Goal: Task Accomplishment & Management: Use online tool/utility

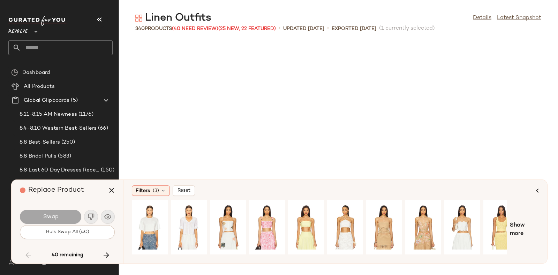
scroll to position [2425, 0]
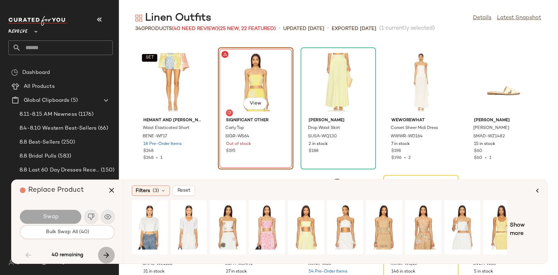
click at [105, 253] on icon "button" at bounding box center [106, 255] width 8 height 8
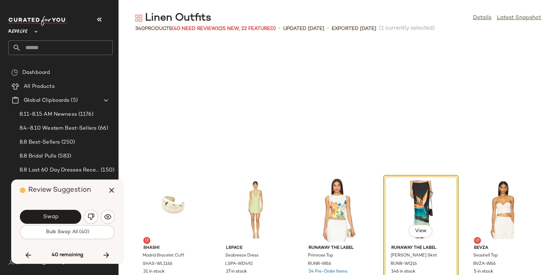
scroll to position [2552, 0]
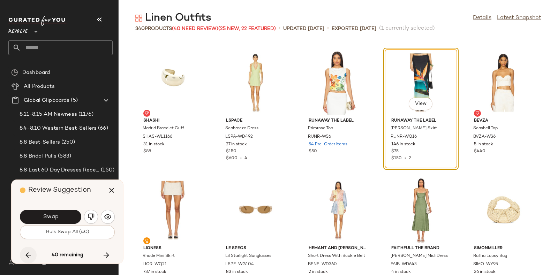
click at [25, 253] on icon "button" at bounding box center [28, 255] width 8 height 8
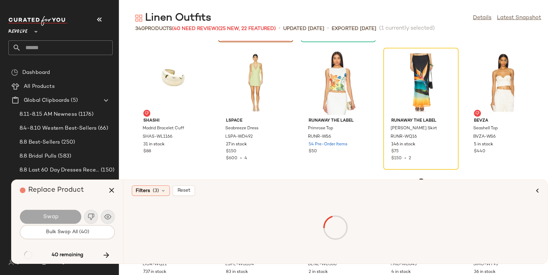
scroll to position [2425, 0]
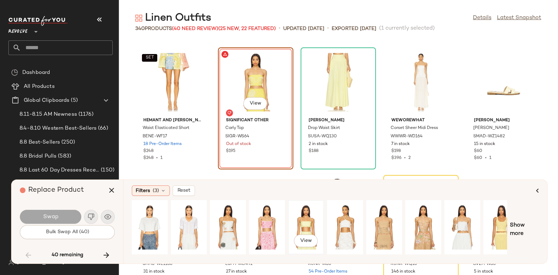
click at [298, 218] on div "View" at bounding box center [305, 228] width 31 height 50
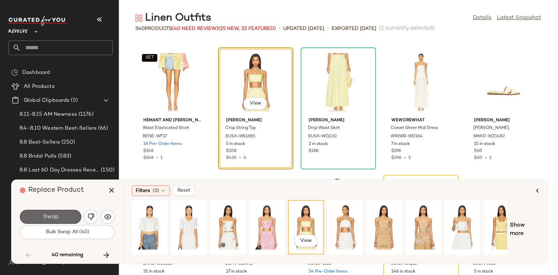
click at [54, 211] on button "Swap" at bounding box center [50, 217] width 61 height 14
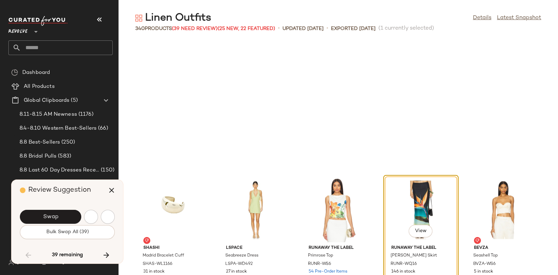
scroll to position [2552, 0]
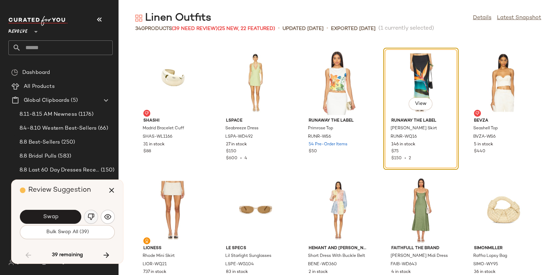
click at [89, 215] on img "button" at bounding box center [91, 216] width 7 height 7
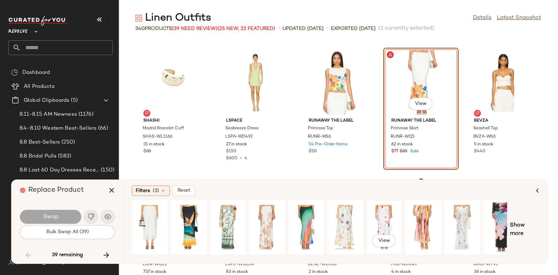
scroll to position [0, 12]
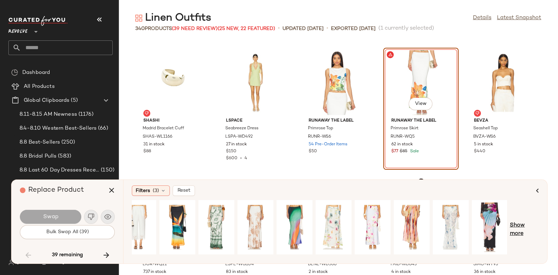
click at [516, 226] on span "Show more" at bounding box center [524, 229] width 29 height 17
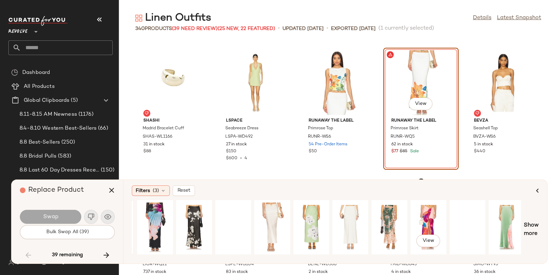
scroll to position [0, 355]
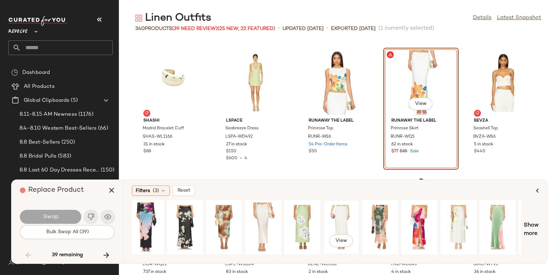
click at [342, 222] on div "View" at bounding box center [341, 228] width 31 height 50
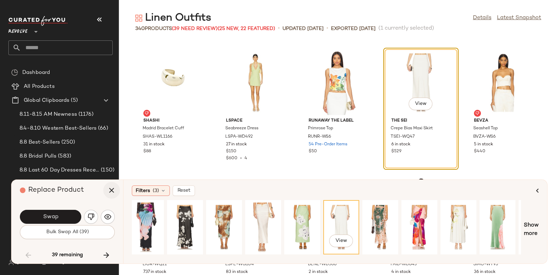
click at [113, 189] on icon "button" at bounding box center [111, 190] width 8 height 8
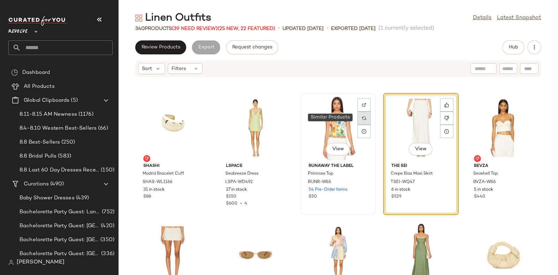
click at [362, 117] on img at bounding box center [364, 118] width 4 height 4
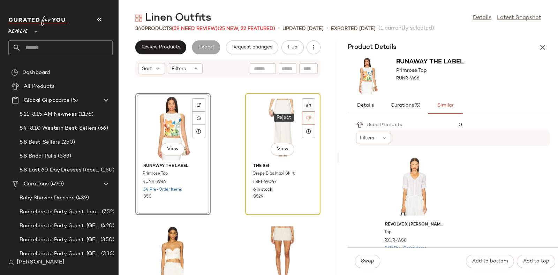
click at [311, 119] on div at bounding box center [308, 118] width 13 height 13
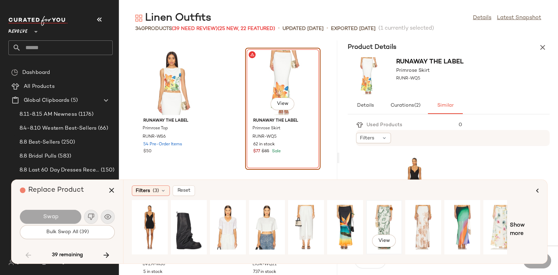
click at [384, 216] on div "View" at bounding box center [384, 228] width 31 height 50
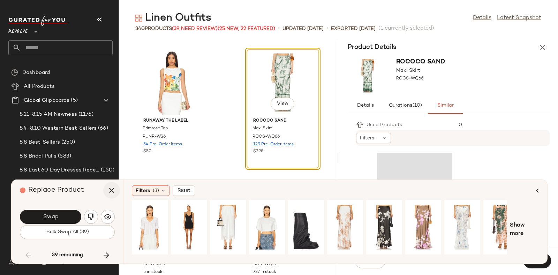
click at [109, 191] on icon "button" at bounding box center [111, 190] width 8 height 8
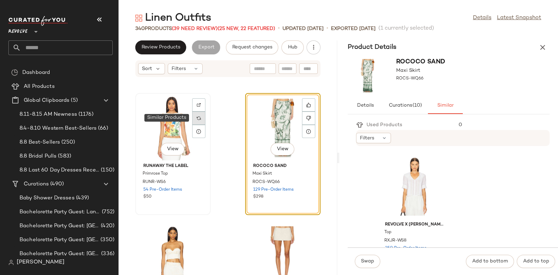
click at [199, 117] on img at bounding box center [199, 118] width 4 height 4
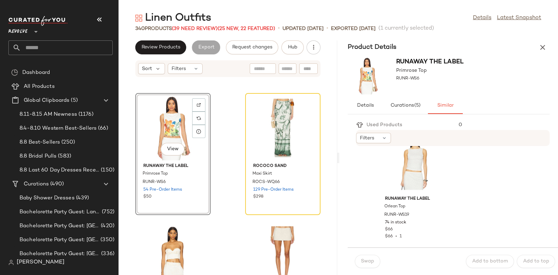
scroll to position [3030, 0]
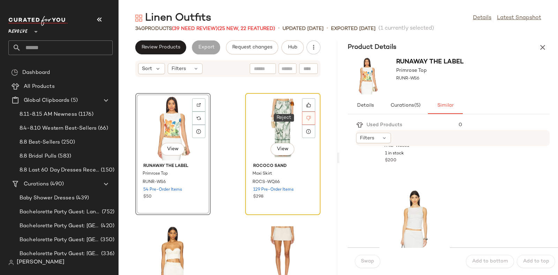
click at [302, 115] on div at bounding box center [308, 118] width 13 height 13
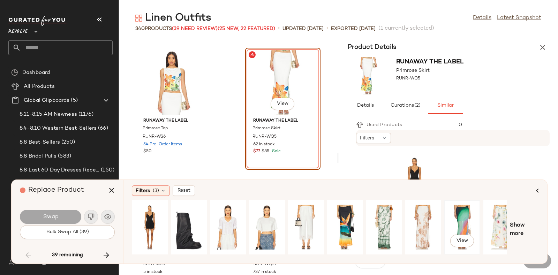
scroll to position [0, 12]
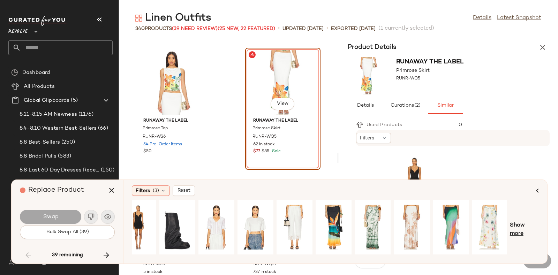
click at [521, 226] on span "Show more" at bounding box center [524, 229] width 29 height 17
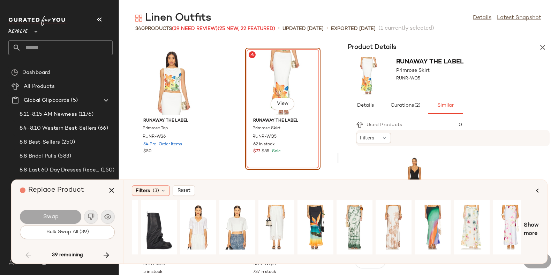
scroll to position [0, 0]
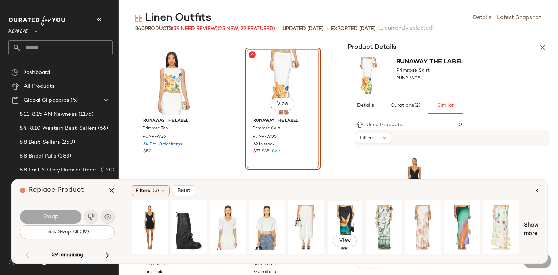
click at [335, 220] on div "View" at bounding box center [344, 228] width 31 height 50
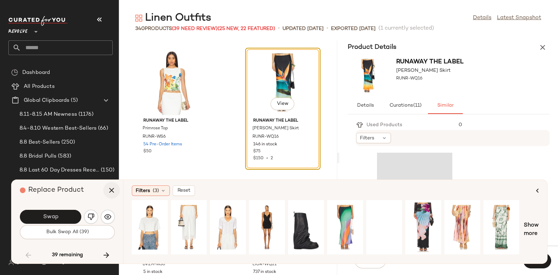
click at [106, 189] on button "button" at bounding box center [111, 190] width 17 height 17
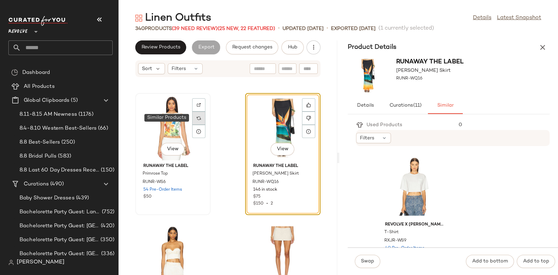
click at [194, 114] on div at bounding box center [198, 118] width 13 height 13
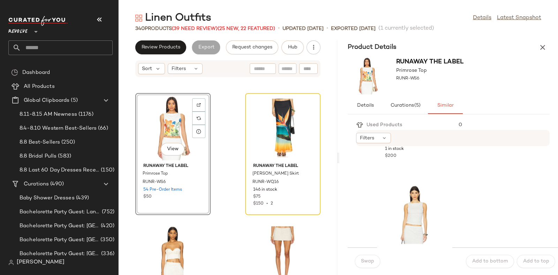
scroll to position [3046, 0]
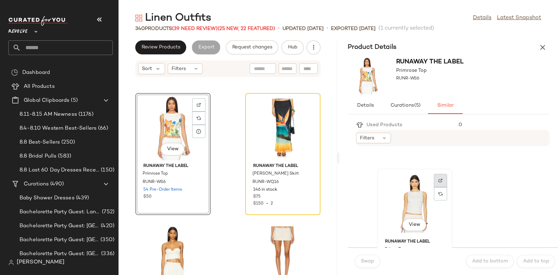
click at [441, 179] on img at bounding box center [440, 181] width 4 height 4
click at [418, 187] on div "View" at bounding box center [414, 203] width 70 height 65
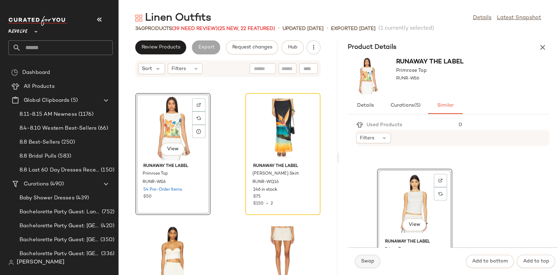
click at [364, 258] on button "Swap" at bounding box center [367, 261] width 25 height 13
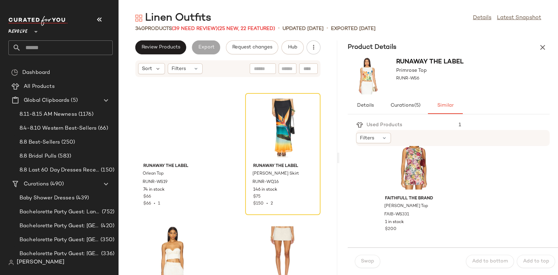
scroll to position [2961, 0]
click at [541, 45] on icon "button" at bounding box center [542, 47] width 8 height 8
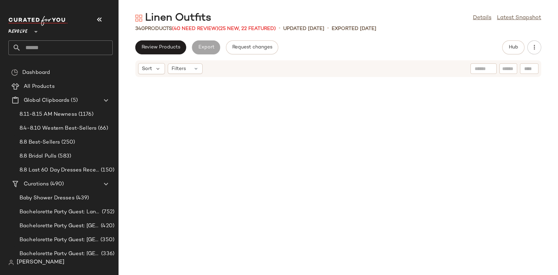
scroll to position [2552, 0]
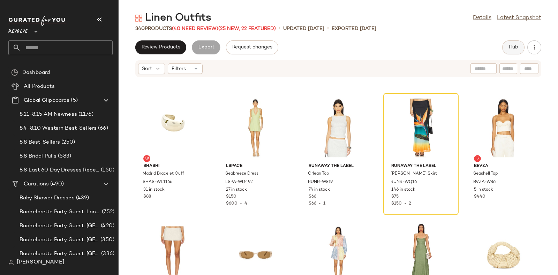
click at [509, 45] on span "Hub" at bounding box center [513, 48] width 10 height 6
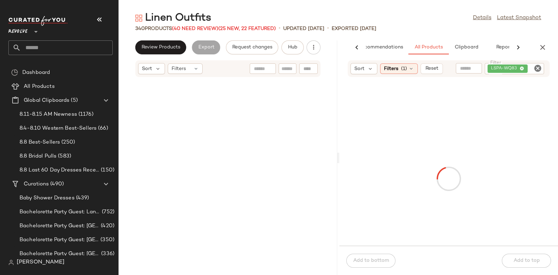
scroll to position [6381, 0]
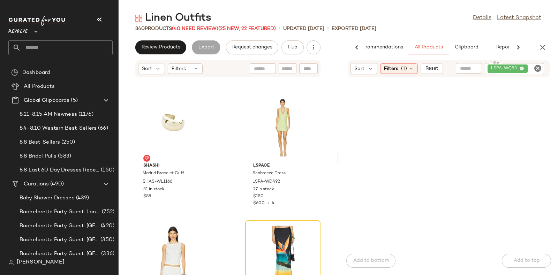
click at [536, 64] on icon "Clear Filter" at bounding box center [537, 68] width 8 height 8
paste input "*********"
type input "*********"
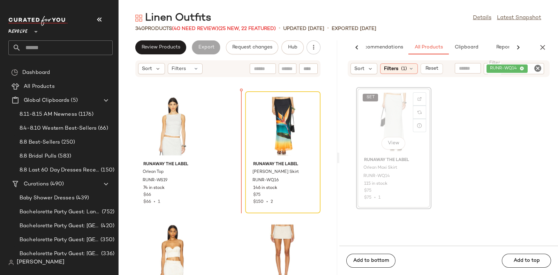
scroll to position [6510, 0]
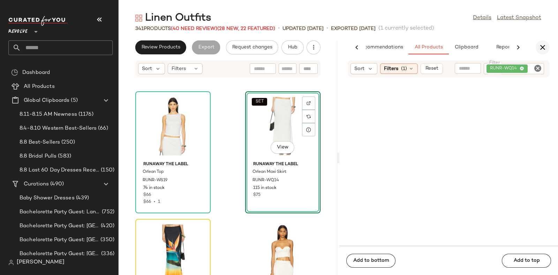
click at [544, 44] on icon "button" at bounding box center [542, 47] width 8 height 8
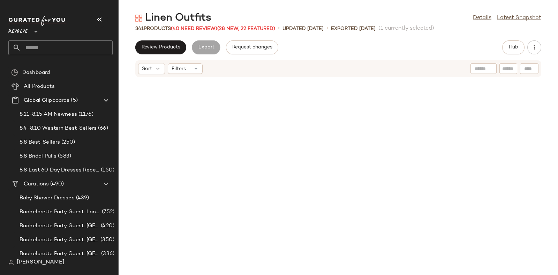
scroll to position [2552, 0]
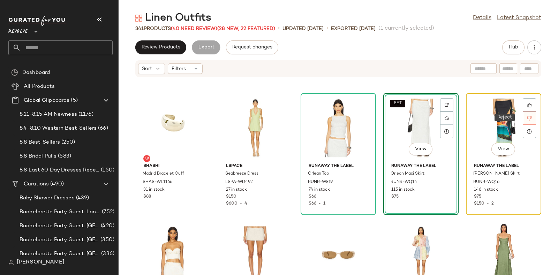
click at [527, 116] on icon at bounding box center [529, 118] width 5 height 5
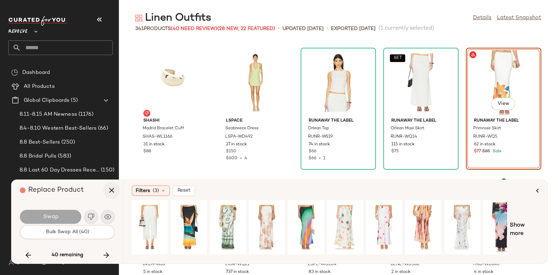
drag, startPoint x: 506, startPoint y: 75, endPoint x: 107, endPoint y: 189, distance: 414.8
click at [107, 189] on button "button" at bounding box center [111, 190] width 17 height 17
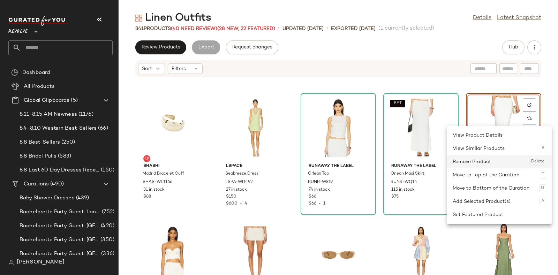
click at [505, 160] on div "Remove Product Delete" at bounding box center [499, 161] width 93 height 13
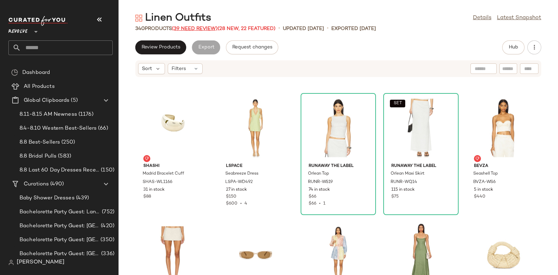
click at [203, 28] on span "(39 Need Review)" at bounding box center [195, 28] width 46 height 5
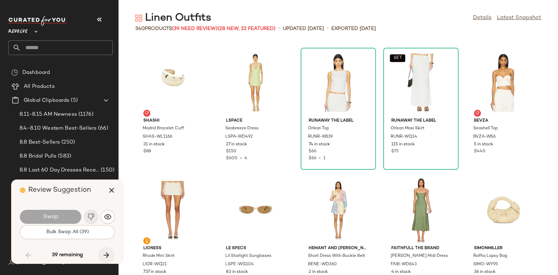
click at [106, 252] on icon "button" at bounding box center [106, 255] width 8 height 8
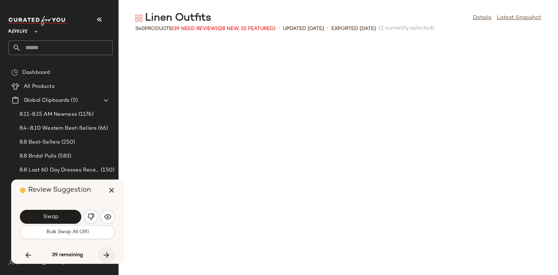
scroll to position [2935, 0]
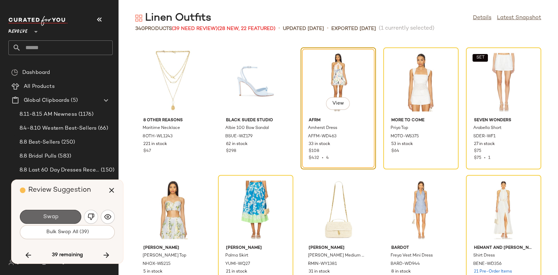
click at [67, 212] on button "Swap" at bounding box center [50, 217] width 61 height 14
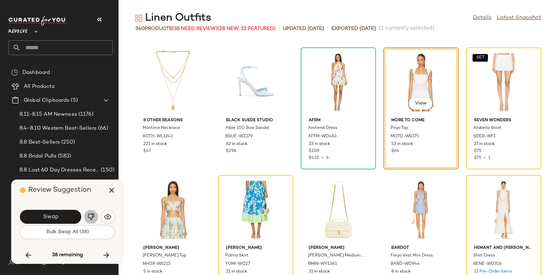
click at [92, 215] on img "button" at bounding box center [91, 216] width 7 height 7
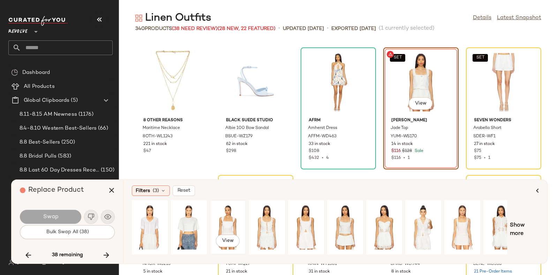
click at [237, 217] on div "View" at bounding box center [227, 228] width 31 height 50
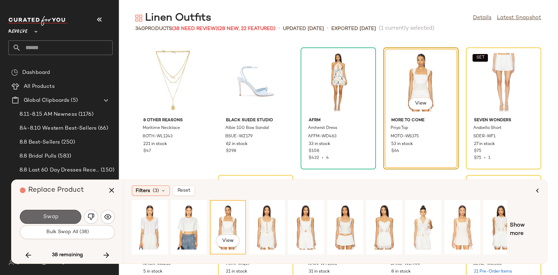
click at [70, 217] on button "Swap" at bounding box center [50, 217] width 61 height 14
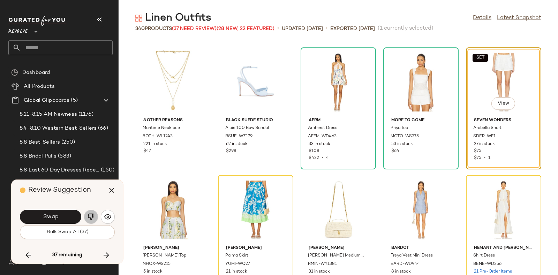
click at [90, 213] on img "button" at bounding box center [91, 216] width 7 height 7
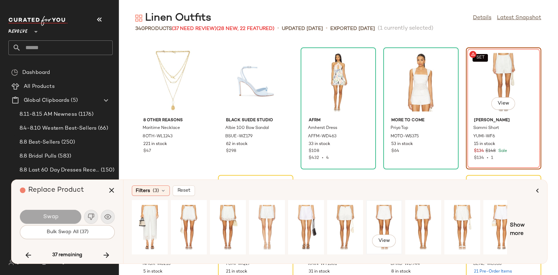
scroll to position [0, 12]
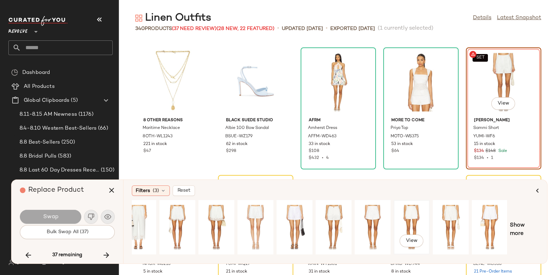
click at [415, 210] on div "View" at bounding box center [411, 228] width 31 height 50
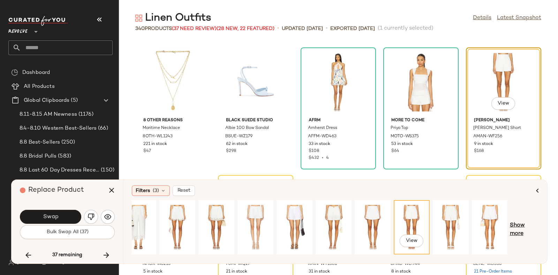
click at [518, 226] on span "Show more" at bounding box center [524, 229] width 29 height 17
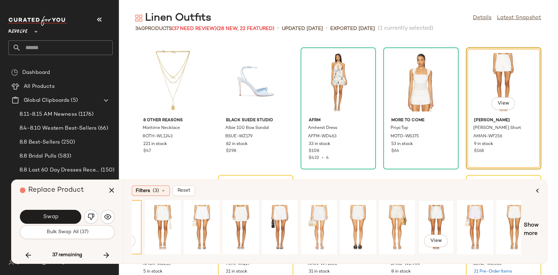
scroll to position [0, 388]
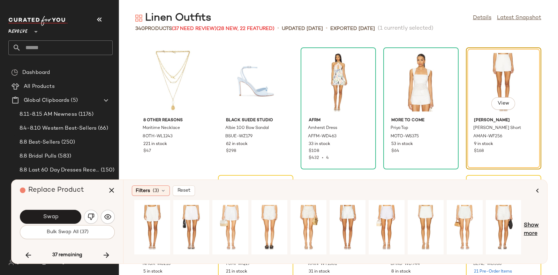
click at [533, 225] on span "Show more" at bounding box center [531, 229] width 15 height 17
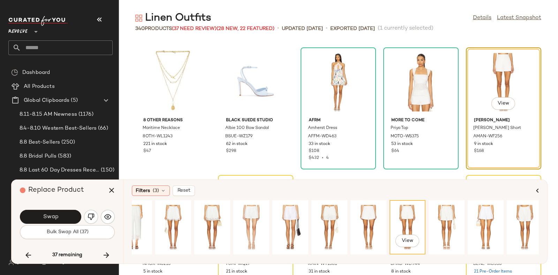
scroll to position [0, 0]
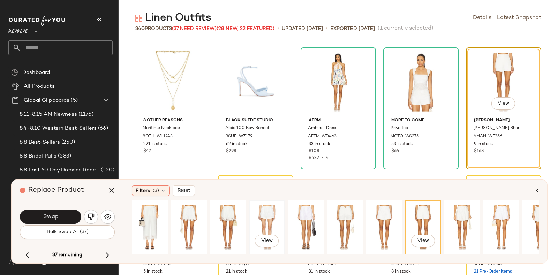
click at [270, 219] on div "View" at bounding box center [266, 228] width 31 height 50
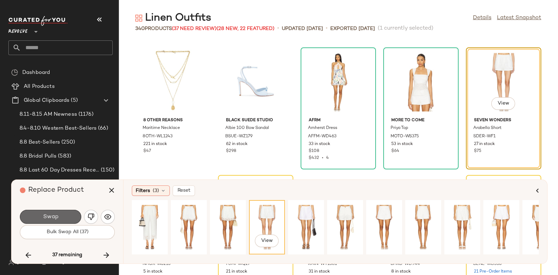
click at [56, 218] on span "Swap" at bounding box center [51, 217] width 16 height 7
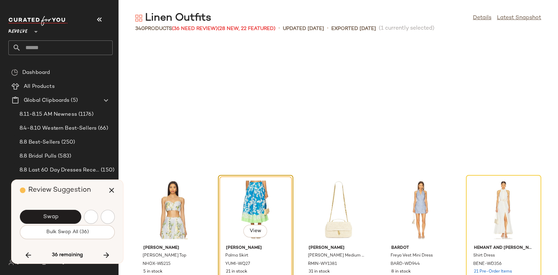
scroll to position [3063, 0]
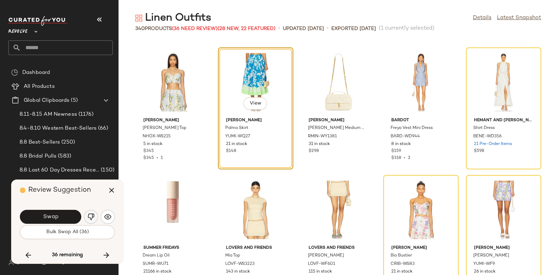
click at [89, 214] on img "button" at bounding box center [91, 216] width 7 height 7
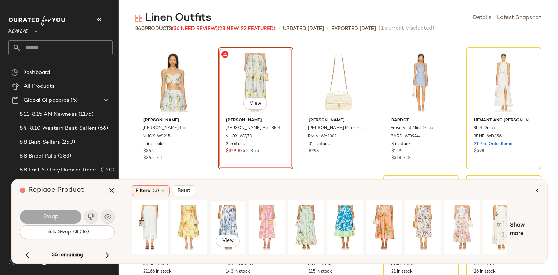
click at [230, 219] on div "View" at bounding box center [227, 228] width 31 height 50
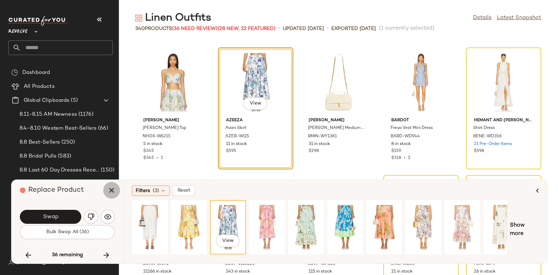
click at [112, 191] on icon "button" at bounding box center [111, 190] width 8 height 8
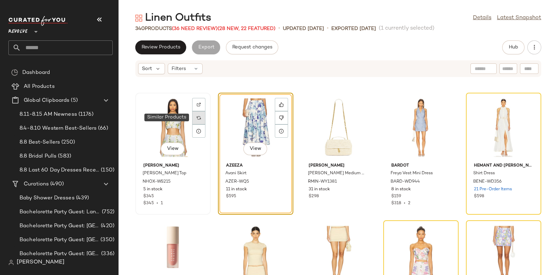
click at [197, 116] on img at bounding box center [199, 118] width 4 height 4
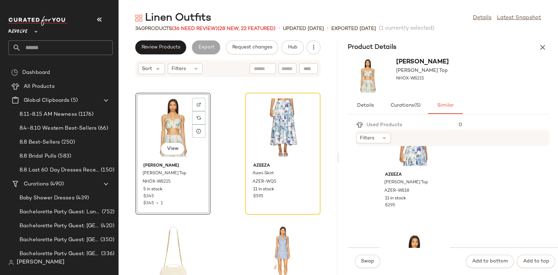
scroll to position [771, 0]
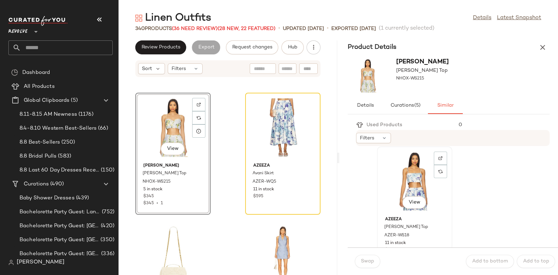
click at [401, 175] on div "View" at bounding box center [414, 181] width 70 height 65
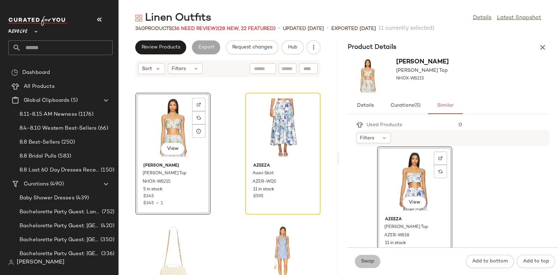
click at [366, 263] on span "Swap" at bounding box center [368, 262] width 14 height 6
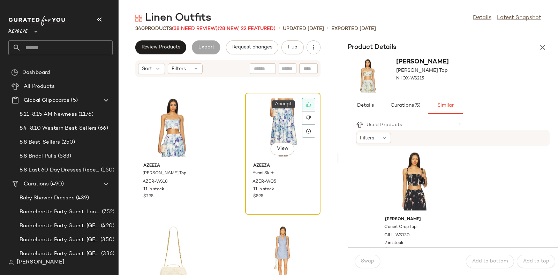
click at [302, 103] on div at bounding box center [308, 104] width 13 height 13
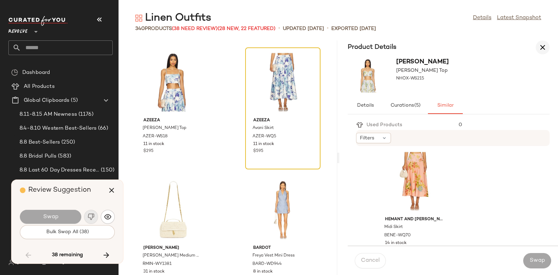
click at [539, 48] on icon "button" at bounding box center [542, 47] width 8 height 8
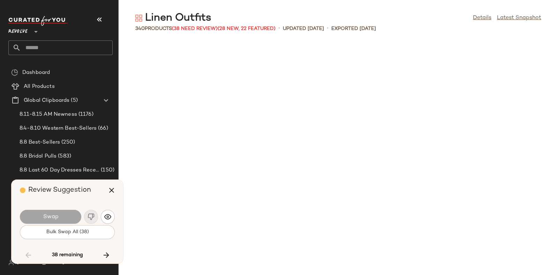
scroll to position [7529, 0]
click at [105, 251] on icon "button" at bounding box center [106, 255] width 8 height 8
click at [109, 252] on icon "button" at bounding box center [106, 255] width 8 height 8
click at [198, 28] on span "(38 Need Review)" at bounding box center [195, 28] width 46 height 5
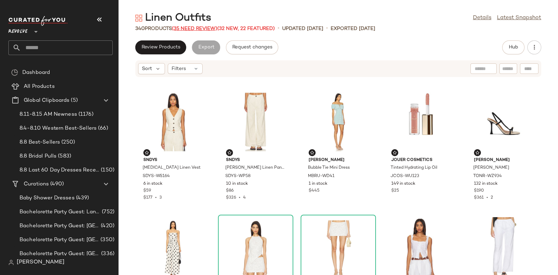
click at [203, 26] on span "(35 Need Review)" at bounding box center [194, 28] width 45 height 5
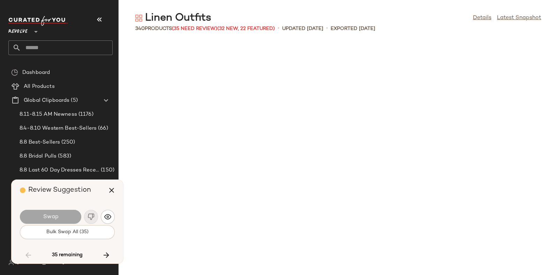
scroll to position [3063, 0]
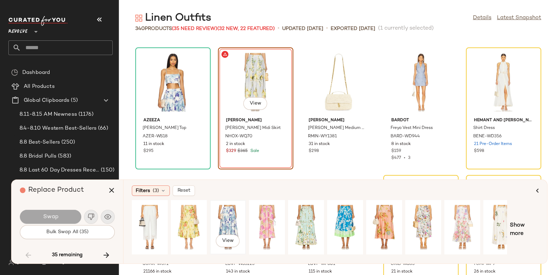
click at [232, 217] on div "View" at bounding box center [227, 228] width 31 height 50
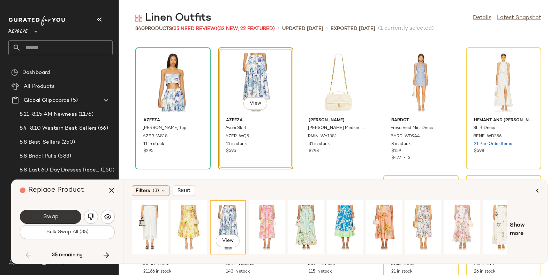
click at [65, 213] on button "Swap" at bounding box center [50, 217] width 61 height 14
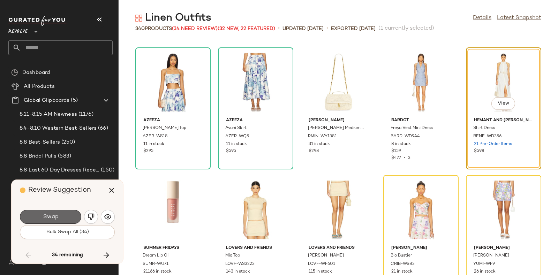
click at [67, 214] on button "Swap" at bounding box center [50, 217] width 61 height 14
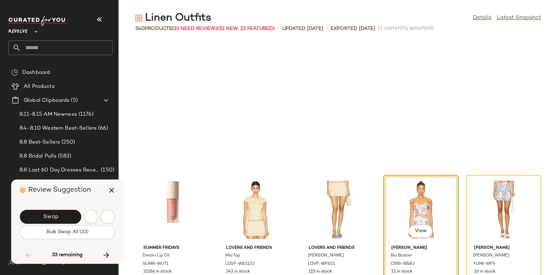
scroll to position [3190, 0]
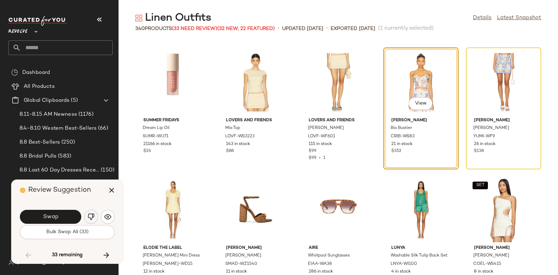
click at [89, 213] on img "button" at bounding box center [91, 216] width 7 height 7
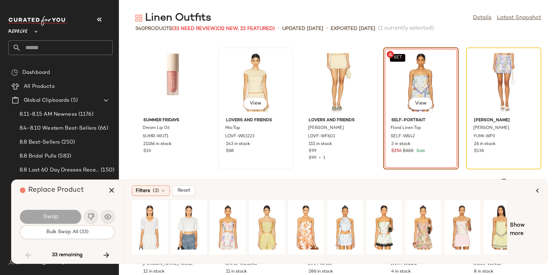
scroll to position [3219, 0]
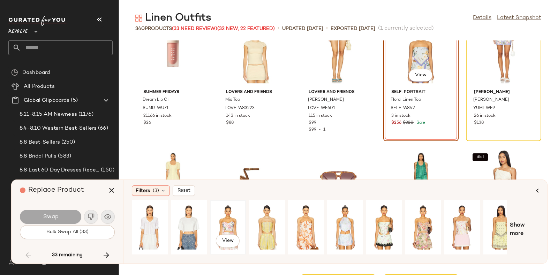
click at [231, 217] on div "View" at bounding box center [227, 228] width 31 height 50
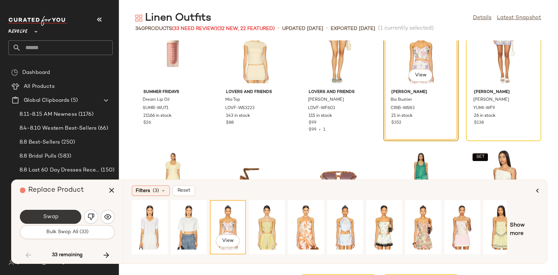
click at [66, 215] on button "Swap" at bounding box center [50, 217] width 61 height 14
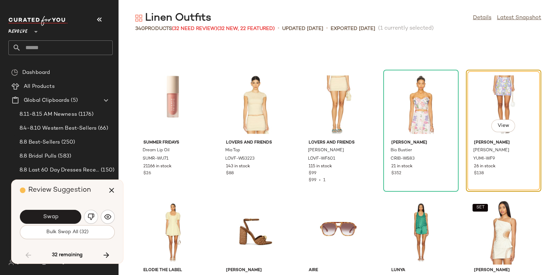
scroll to position [3190, 0]
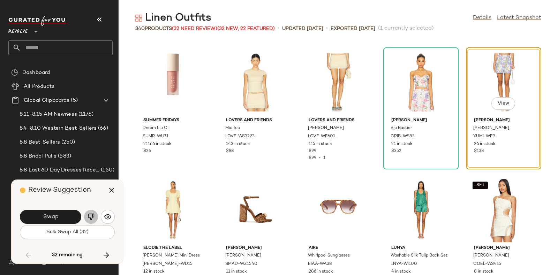
click at [91, 214] on img "button" at bounding box center [91, 216] width 7 height 7
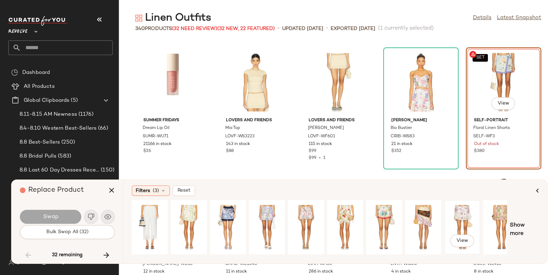
click at [458, 218] on div "View" at bounding box center [462, 228] width 31 height 50
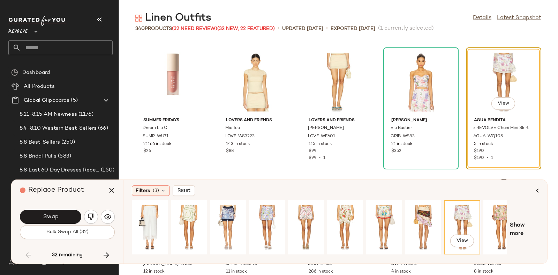
scroll to position [0, 12]
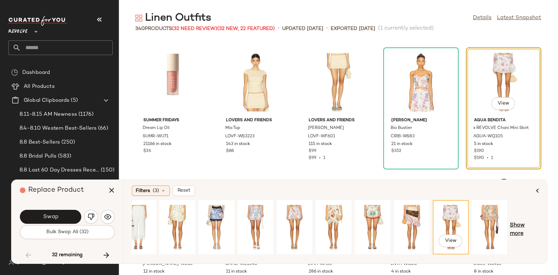
click at [528, 237] on span "Show more" at bounding box center [524, 229] width 29 height 17
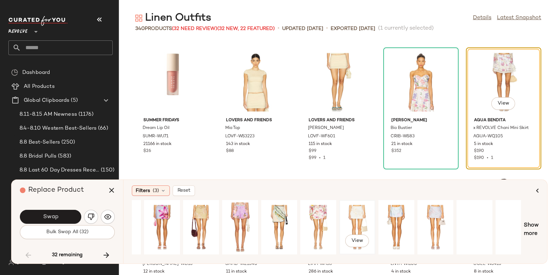
scroll to position [0, 388]
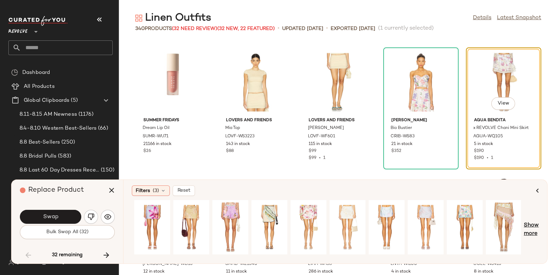
click at [532, 226] on span "Show more" at bounding box center [531, 229] width 15 height 17
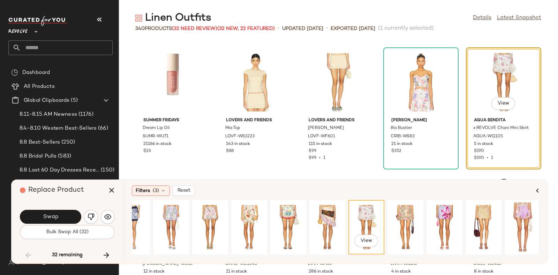
scroll to position [0, 0]
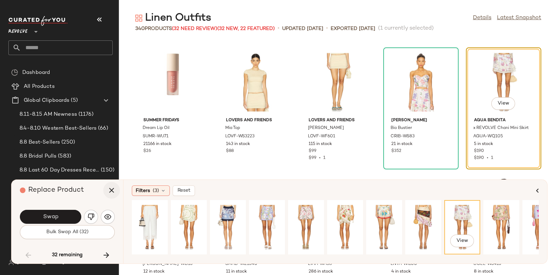
click at [111, 188] on icon "button" at bounding box center [111, 190] width 8 height 8
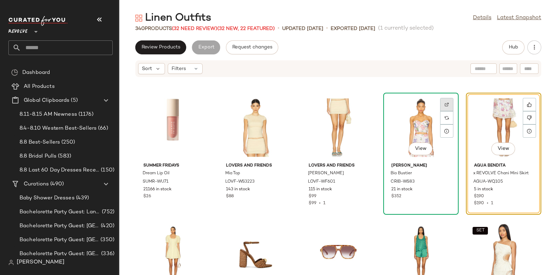
click at [445, 105] on img at bounding box center [447, 105] width 4 height 4
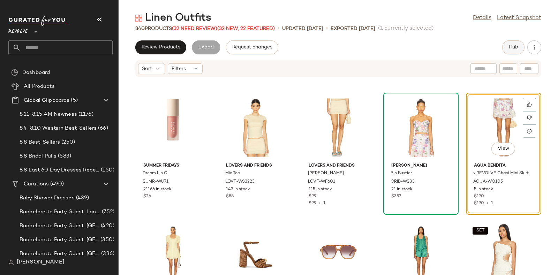
click at [513, 44] on button "Hub" at bounding box center [513, 47] width 22 height 14
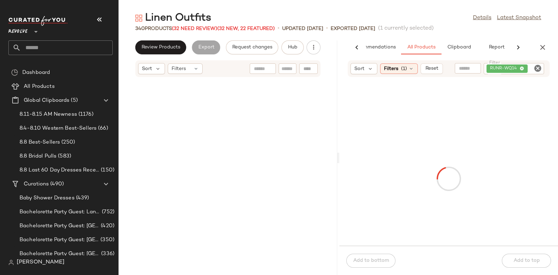
scroll to position [7912, 0]
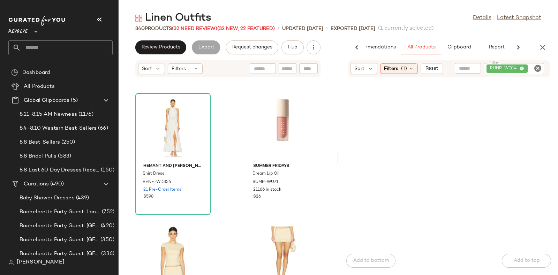
click at [537, 67] on icon "Clear Filter" at bounding box center [537, 68] width 8 height 8
paste input "*********"
type input "*********"
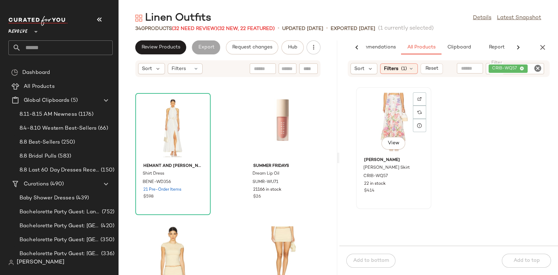
click at [389, 123] on div "View" at bounding box center [393, 122] width 70 height 65
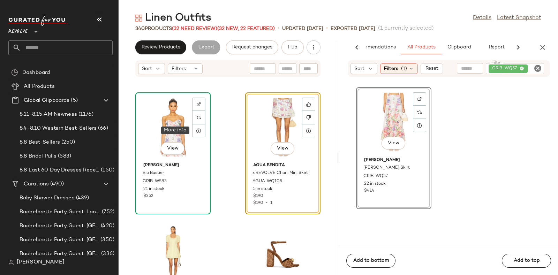
scroll to position [8167, 0]
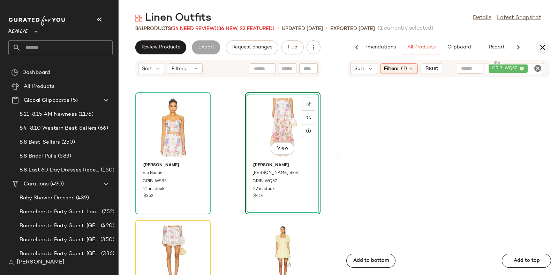
click at [542, 44] on icon "button" at bounding box center [542, 47] width 8 height 8
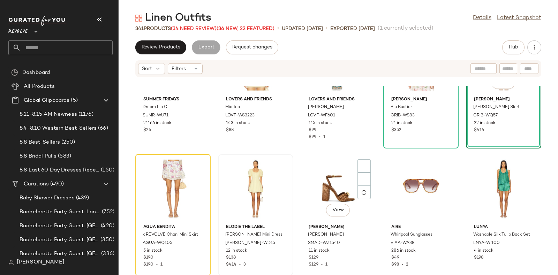
scroll to position [3257, 0]
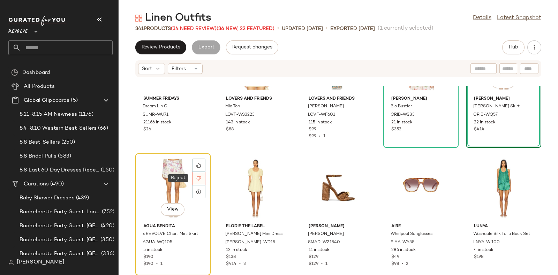
click at [199, 176] on icon at bounding box center [198, 178] width 5 height 5
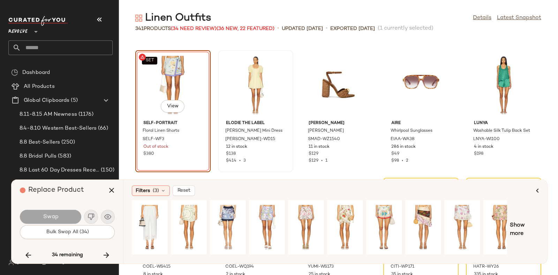
scroll to position [3313, 0]
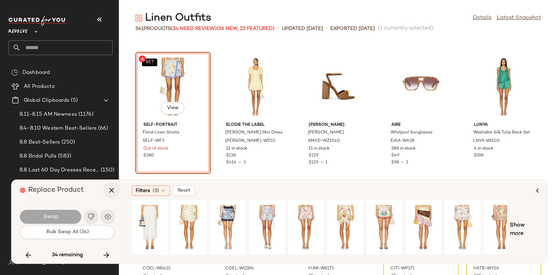
drag, startPoint x: 169, startPoint y: 77, endPoint x: 108, endPoint y: 190, distance: 128.7
click at [108, 190] on icon "button" at bounding box center [111, 190] width 8 height 8
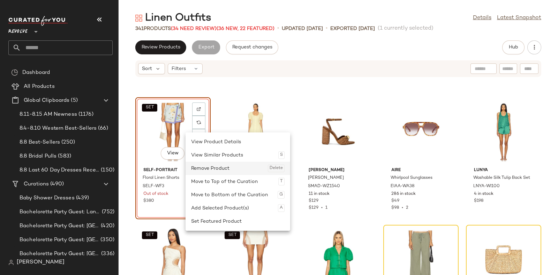
click at [201, 165] on div "Remove Product Delete" at bounding box center [237, 168] width 93 height 13
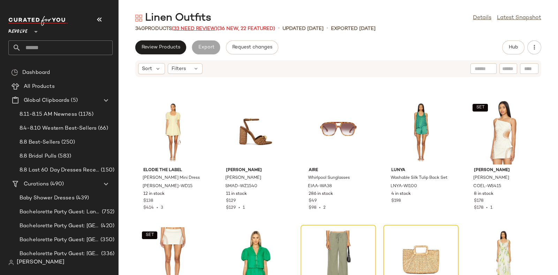
click at [202, 26] on span "(33 Need Review)" at bounding box center [194, 28] width 45 height 5
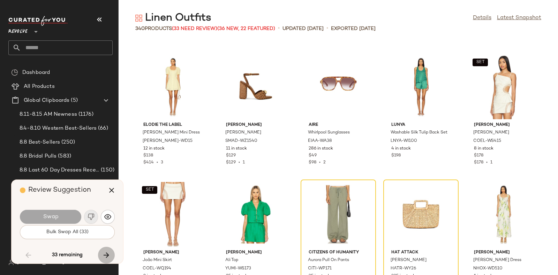
click at [108, 251] on icon "button" at bounding box center [106, 255] width 8 height 8
click at [111, 252] on button "button" at bounding box center [106, 255] width 17 height 17
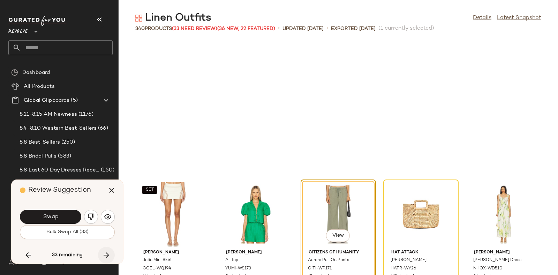
scroll to position [3445, 0]
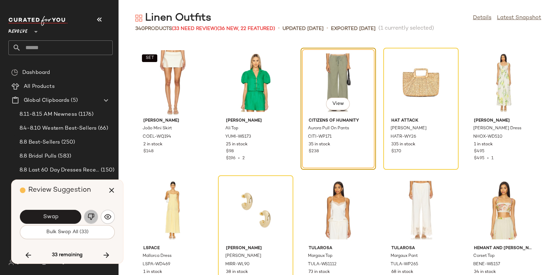
click at [92, 221] on button "button" at bounding box center [91, 217] width 14 height 14
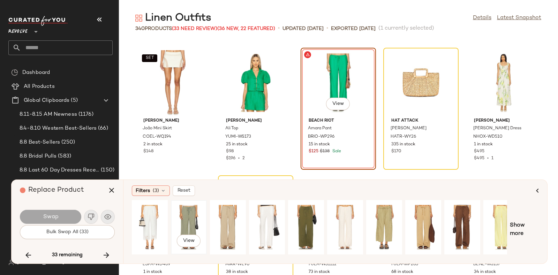
click at [193, 213] on div "View" at bounding box center [188, 228] width 31 height 50
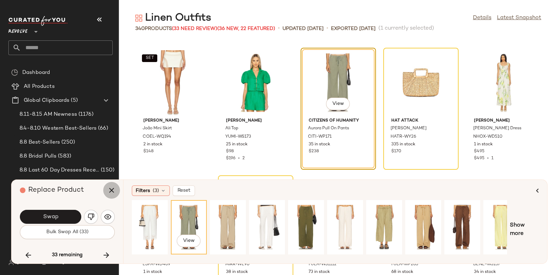
click at [107, 192] on icon "button" at bounding box center [111, 190] width 8 height 8
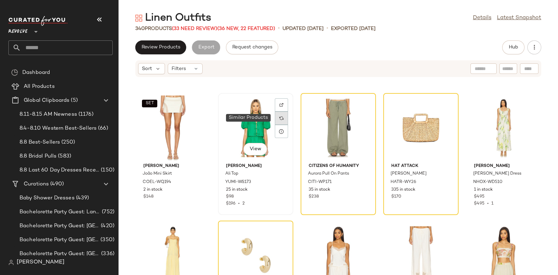
click at [281, 116] on img at bounding box center [281, 118] width 4 height 4
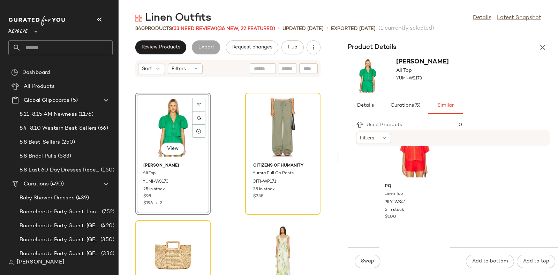
scroll to position [1188, 0]
click at [542, 48] on icon "button" at bounding box center [542, 47] width 8 height 8
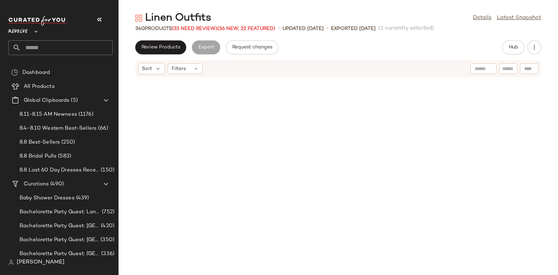
scroll to position [3445, 0]
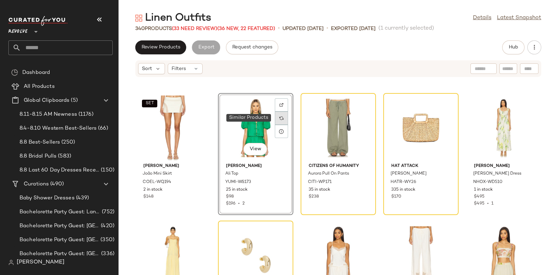
click at [278, 116] on div at bounding box center [281, 118] width 13 height 13
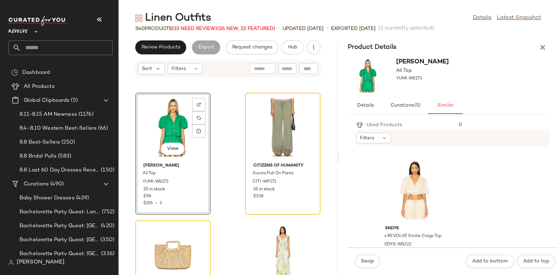
scroll to position [1017, 0]
click at [421, 178] on div "View" at bounding box center [414, 190] width 70 height 65
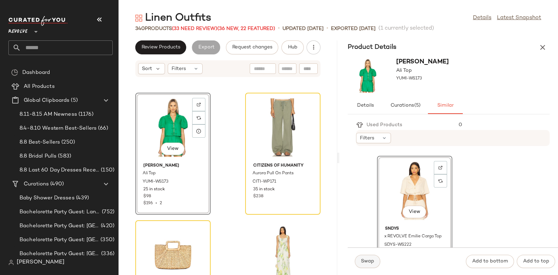
click at [370, 261] on span "Swap" at bounding box center [368, 262] width 14 height 6
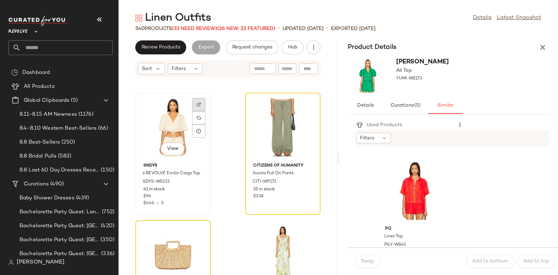
click at [199, 111] on div at bounding box center [198, 117] width 13 height 13
click at [293, 48] on span "Hub" at bounding box center [293, 48] width 10 height 6
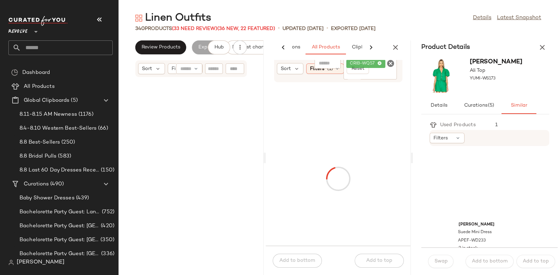
scroll to position [17355, 0]
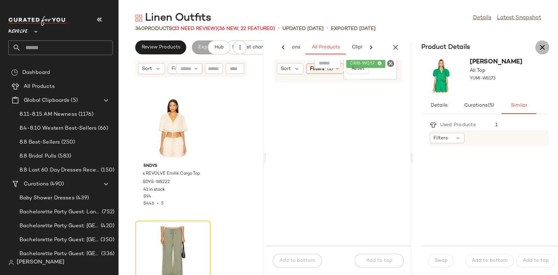
click at [541, 45] on icon "button" at bounding box center [542, 47] width 8 height 8
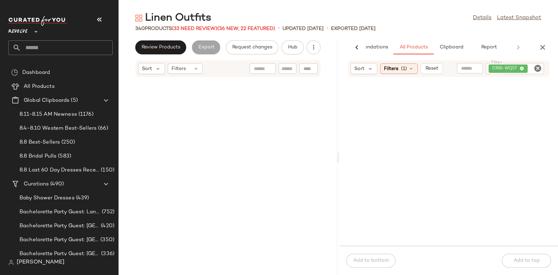
scroll to position [8678, 0]
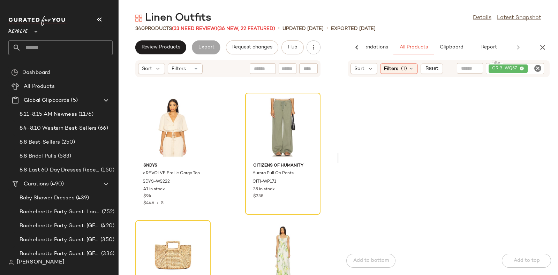
click at [536, 68] on icon "Clear Filter" at bounding box center [537, 68] width 8 height 8
paste input "*********"
type input "*********"
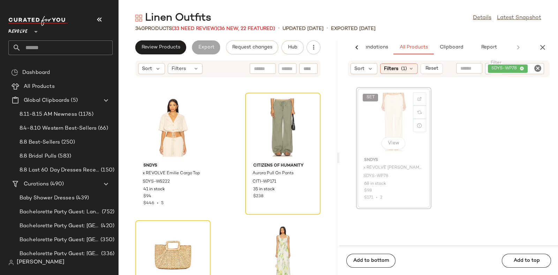
scroll to position [8676, 0]
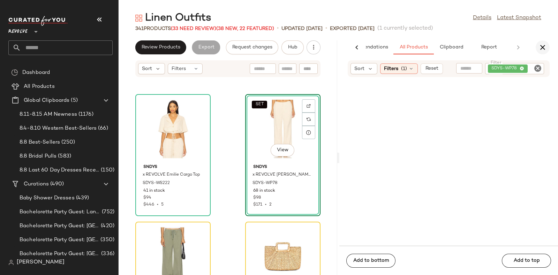
click at [542, 46] on icon "button" at bounding box center [542, 47] width 8 height 8
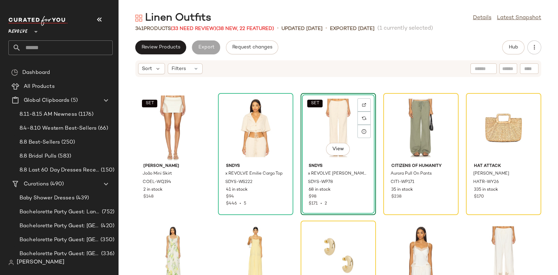
scroll to position [3454, 0]
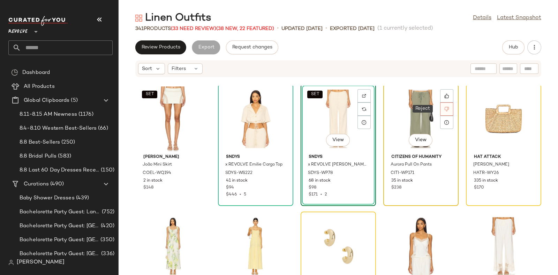
click at [447, 110] on div at bounding box center [446, 109] width 13 height 13
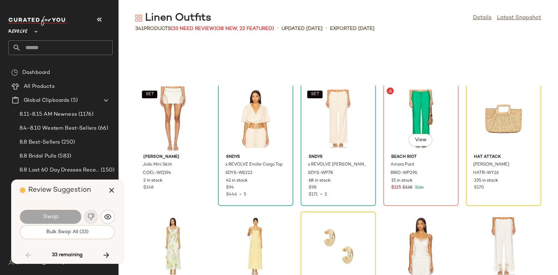
scroll to position [3445, 0]
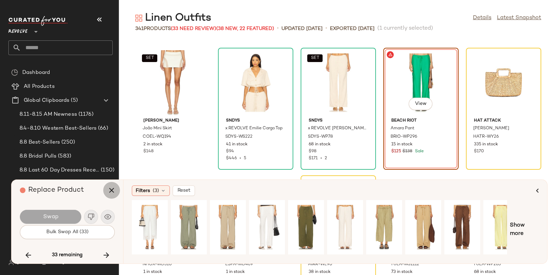
drag, startPoint x: 416, startPoint y: 67, endPoint x: 112, endPoint y: 189, distance: 327.3
click at [112, 189] on icon "button" at bounding box center [111, 190] width 8 height 8
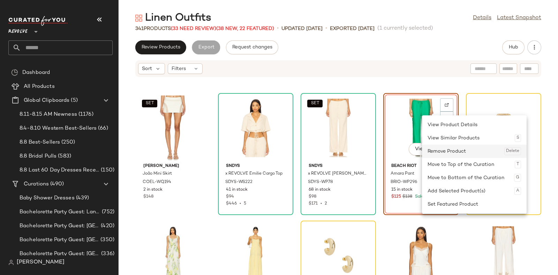
click at [439, 149] on div "Remove Product Delete" at bounding box center [473, 151] width 93 height 13
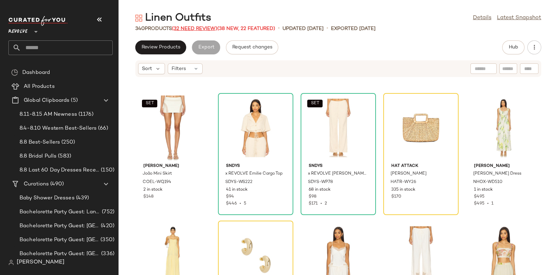
click at [189, 28] on span "(32 Need Review)" at bounding box center [194, 28] width 45 height 5
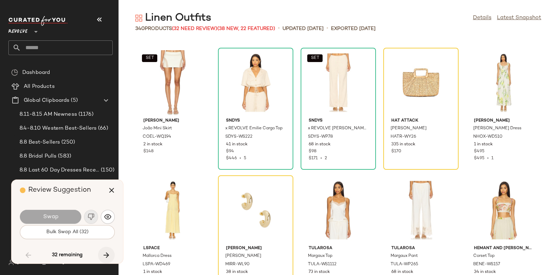
click at [108, 252] on icon "button" at bounding box center [106, 255] width 8 height 8
click at [106, 253] on icon "button" at bounding box center [106, 255] width 8 height 8
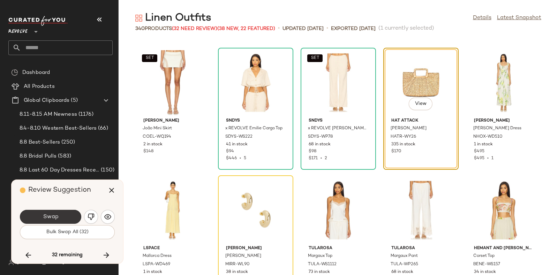
click at [67, 211] on button "Swap" at bounding box center [50, 217] width 61 height 14
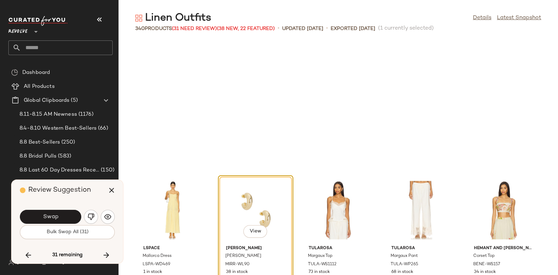
scroll to position [3573, 0]
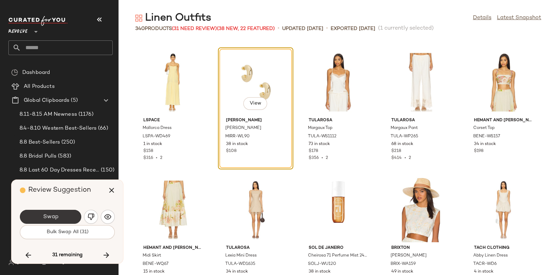
click at [73, 210] on button "Swap" at bounding box center [50, 217] width 61 height 14
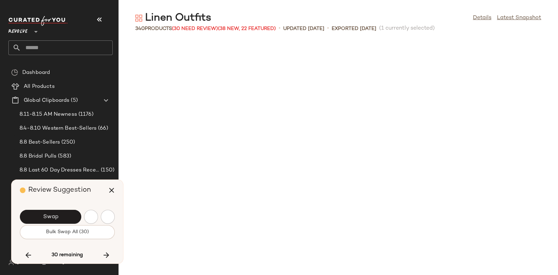
scroll to position [3828, 0]
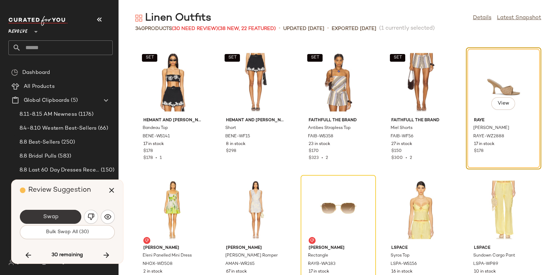
click at [65, 214] on button "Swap" at bounding box center [50, 217] width 61 height 14
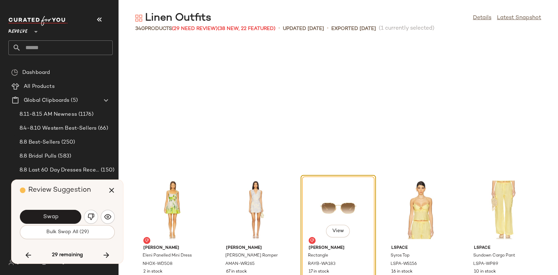
scroll to position [3956, 0]
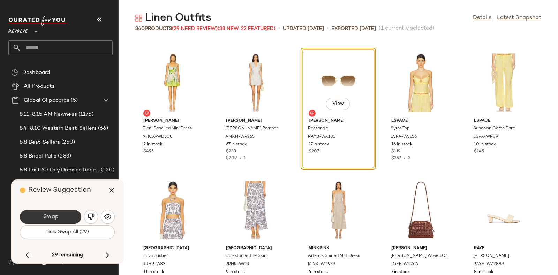
click at [69, 213] on button "Swap" at bounding box center [50, 217] width 61 height 14
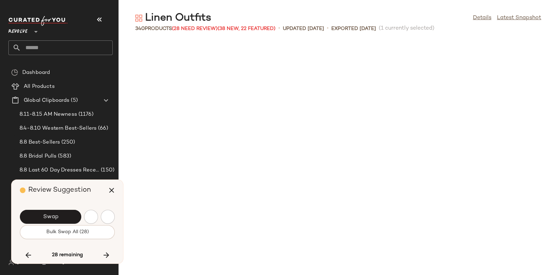
scroll to position [4211, 0]
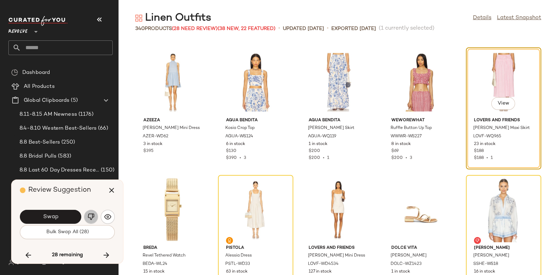
click at [90, 215] on img "button" at bounding box center [91, 216] width 7 height 7
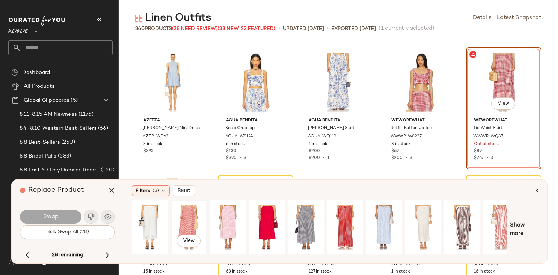
click at [188, 212] on div "View" at bounding box center [188, 228] width 31 height 50
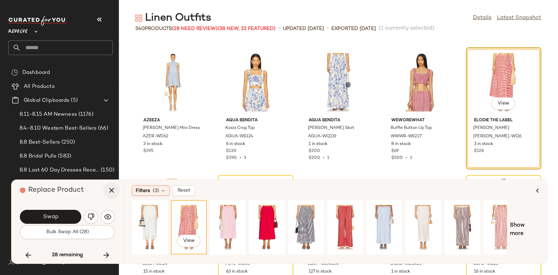
click at [112, 190] on icon "button" at bounding box center [111, 190] width 8 height 8
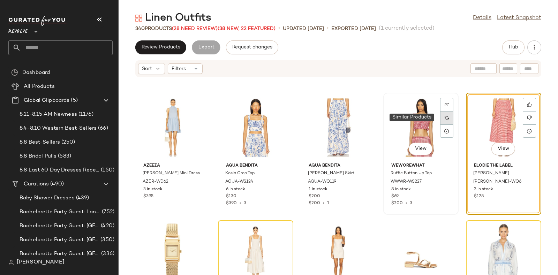
click at [445, 116] on img at bounding box center [447, 118] width 4 height 4
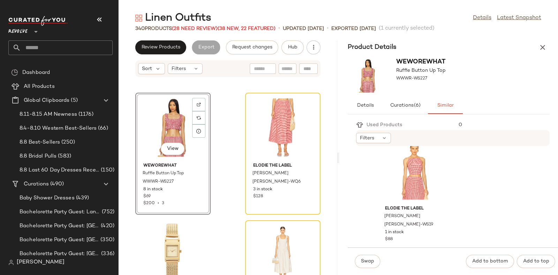
scroll to position [1662, 0]
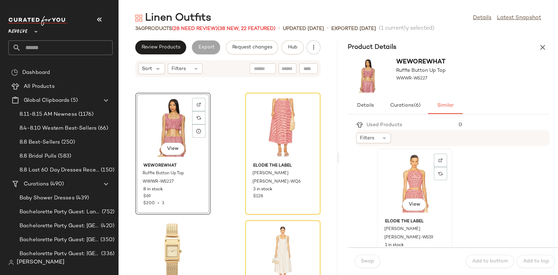
click at [415, 172] on div "View" at bounding box center [414, 183] width 70 height 65
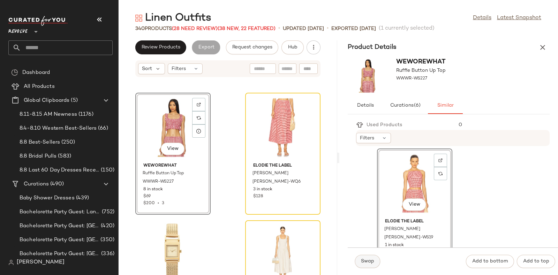
click at [369, 259] on span "Swap" at bounding box center [368, 262] width 14 height 6
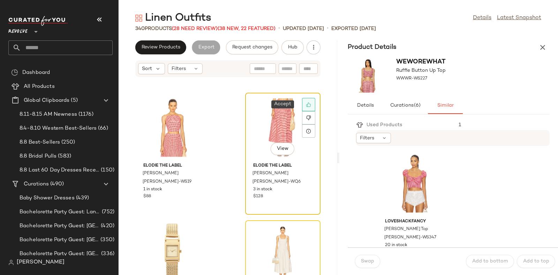
click at [306, 106] on icon at bounding box center [308, 104] width 5 height 5
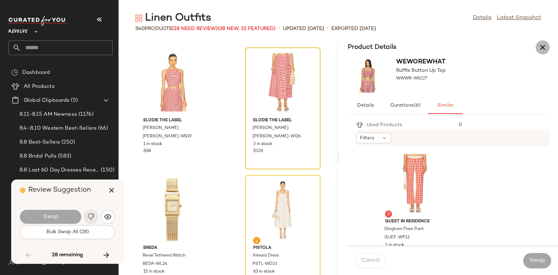
click at [544, 46] on icon "button" at bounding box center [542, 47] width 8 height 8
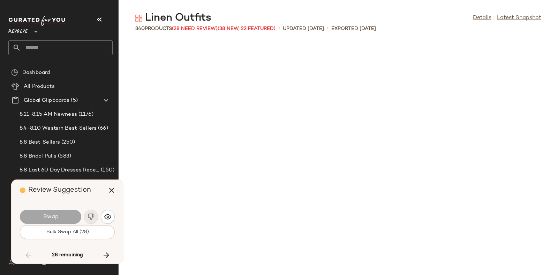
scroll to position [8444, 0]
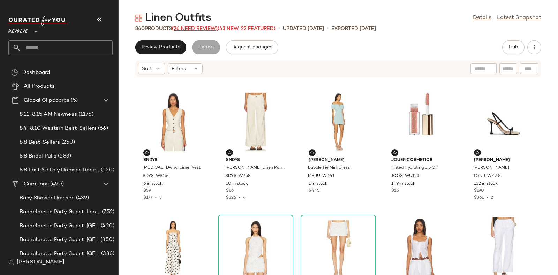
click at [200, 28] on span "(26 Need Review)" at bounding box center [195, 28] width 46 height 5
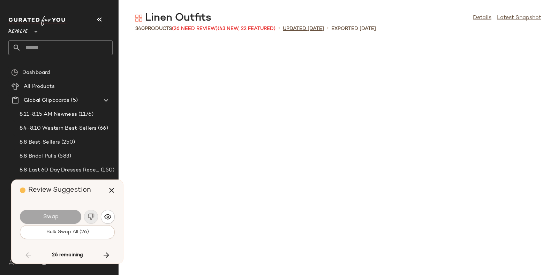
scroll to position [4211, 0]
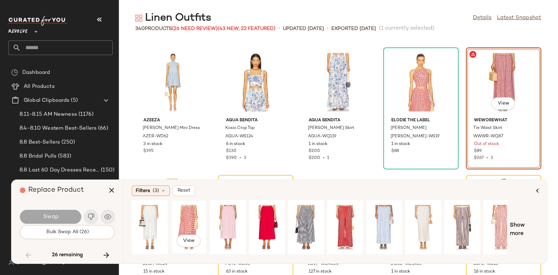
click at [185, 216] on div "View" at bounding box center [188, 228] width 31 height 50
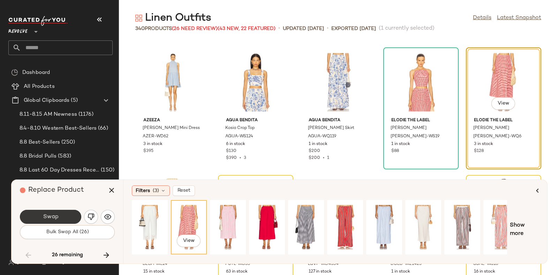
click at [63, 214] on button "Swap" at bounding box center [50, 217] width 61 height 14
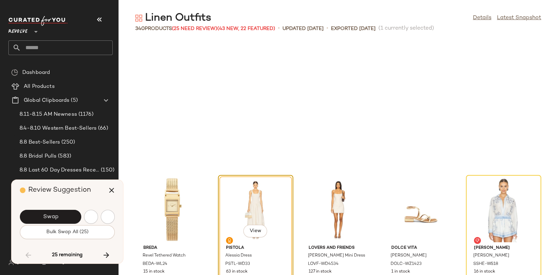
scroll to position [4339, 0]
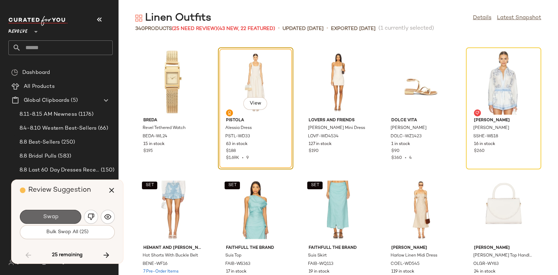
click at [65, 213] on button "Swap" at bounding box center [50, 217] width 61 height 14
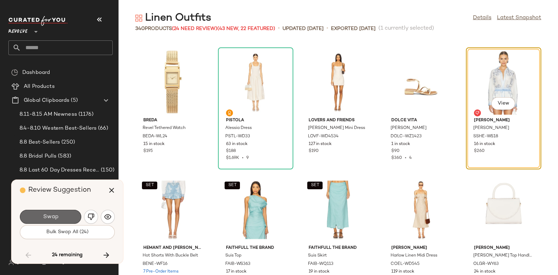
click at [71, 214] on button "Swap" at bounding box center [50, 217] width 61 height 14
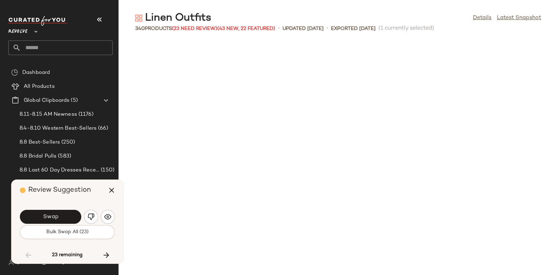
scroll to position [4594, 0]
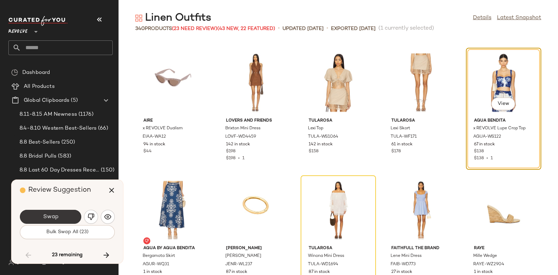
click at [68, 213] on button "Swap" at bounding box center [50, 217] width 61 height 14
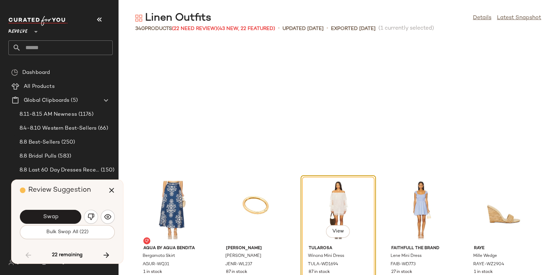
scroll to position [4721, 0]
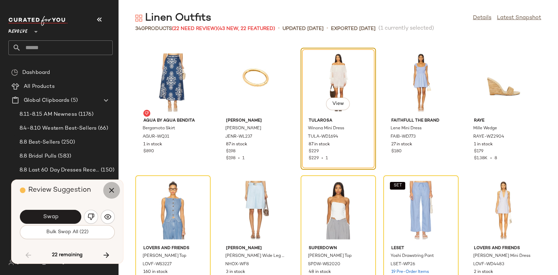
click at [113, 188] on icon "button" at bounding box center [111, 190] width 8 height 8
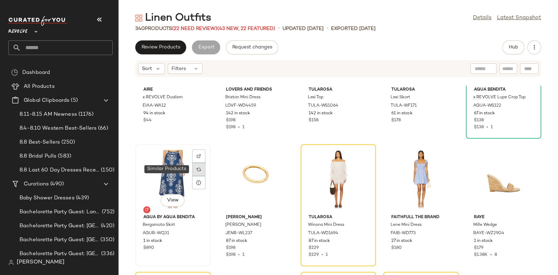
click at [197, 168] on img at bounding box center [199, 169] width 4 height 4
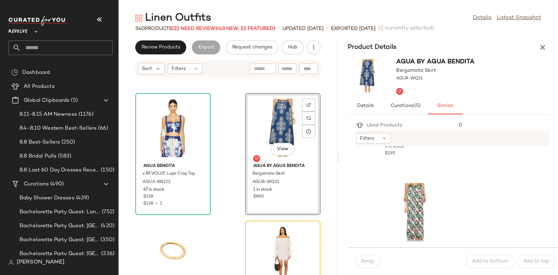
scroll to position [3089, 0]
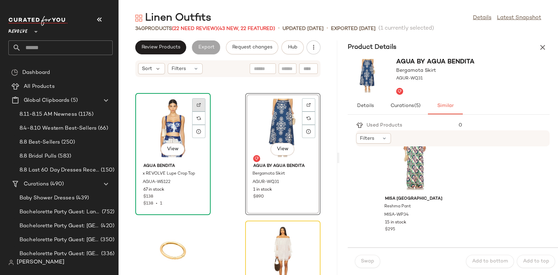
click at [201, 112] on div at bounding box center [198, 118] width 13 height 13
click at [201, 118] on div at bounding box center [198, 118] width 13 height 13
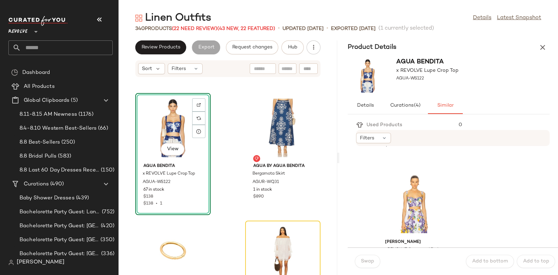
scroll to position [784, 0]
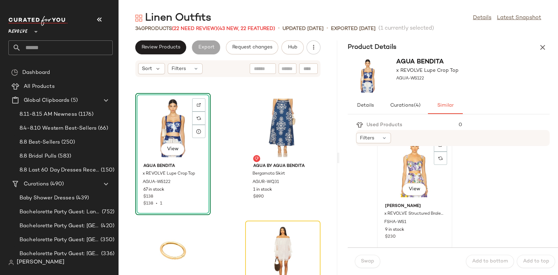
click at [424, 170] on div "View" at bounding box center [414, 168] width 70 height 65
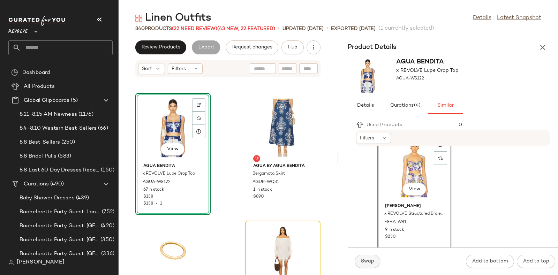
click at [367, 258] on button "Swap" at bounding box center [367, 261] width 25 height 13
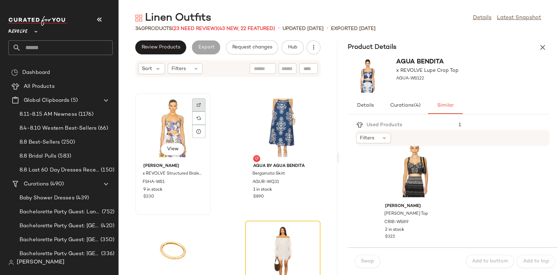
click at [198, 103] on img at bounding box center [199, 105] width 4 height 4
click at [290, 47] on span "Hub" at bounding box center [293, 48] width 10 height 6
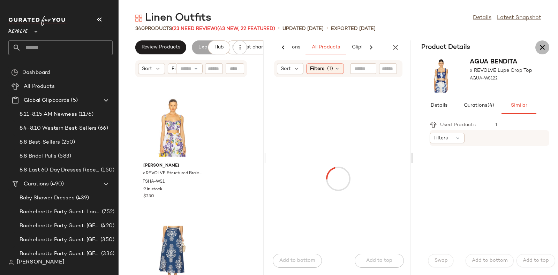
click at [541, 46] on icon "button" at bounding box center [542, 47] width 8 height 8
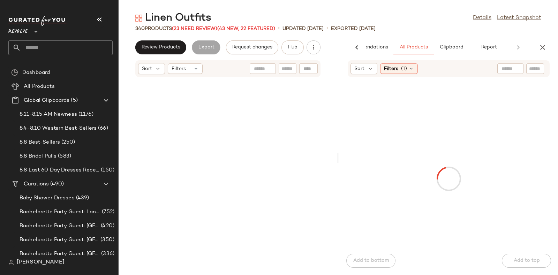
scroll to position [11740, 0]
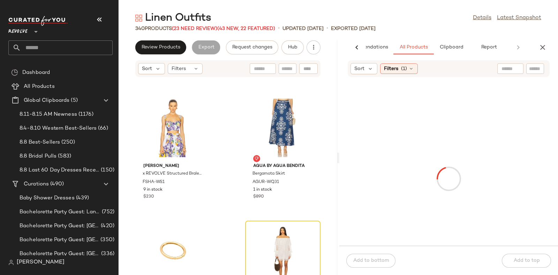
click at [534, 67] on input "text" at bounding box center [535, 68] width 12 height 7
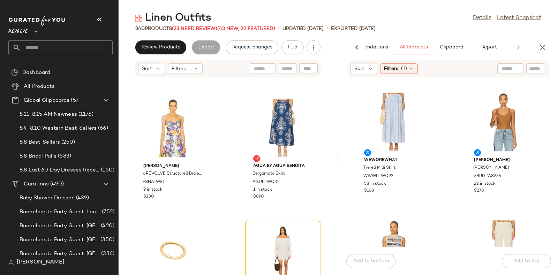
click at [389, 2] on main "Linen Outfits Details Latest Snapshot 340 Products (23 Need Review) (43 New, 22…" at bounding box center [279, 137] width 558 height 275
click at [533, 67] on input "text" at bounding box center [535, 68] width 12 height 7
paste input "********"
type input "********"
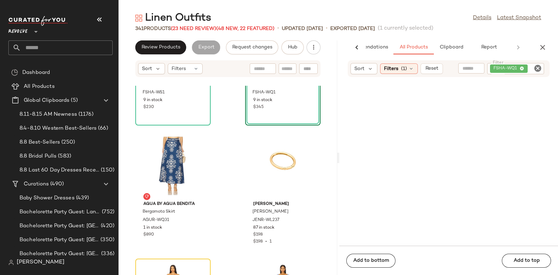
scroll to position [11830, 0]
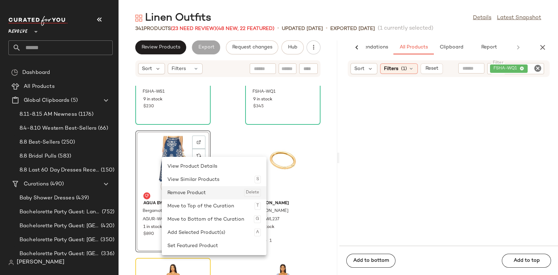
click at [184, 195] on div "Remove Product Delete" at bounding box center [213, 192] width 93 height 13
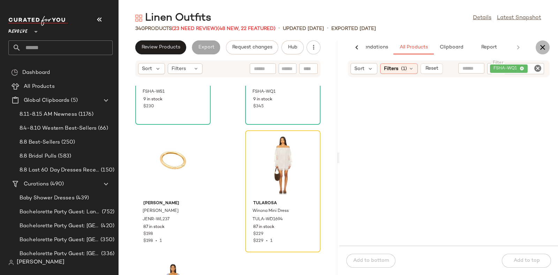
click at [544, 48] on icon "button" at bounding box center [542, 47] width 8 height 8
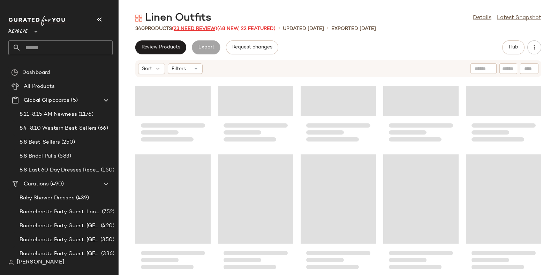
click at [199, 27] on span "(23 Need Review)" at bounding box center [194, 28] width 45 height 5
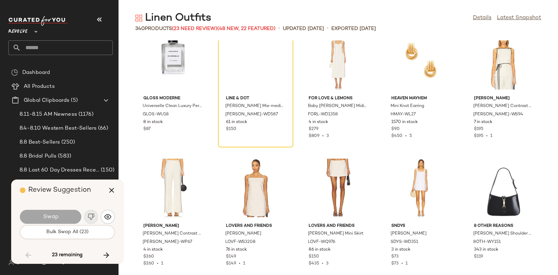
scroll to position [8444, 0]
click at [108, 253] on icon "button" at bounding box center [106, 255] width 8 height 8
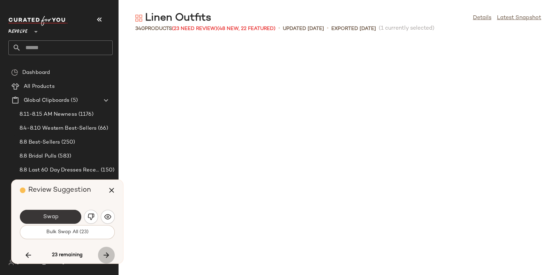
scroll to position [4721, 0]
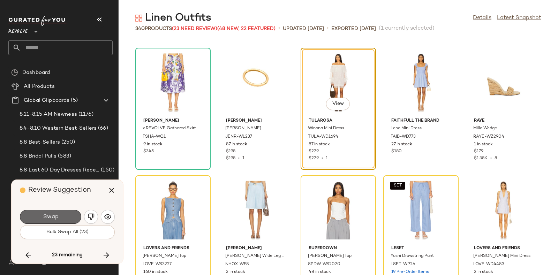
click at [71, 213] on button "Swap" at bounding box center [50, 217] width 61 height 14
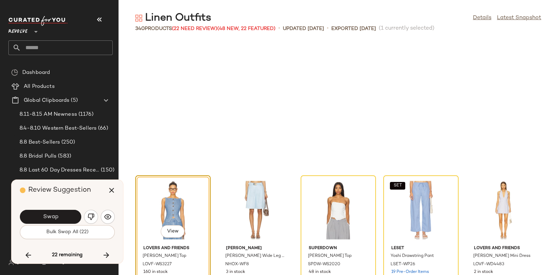
scroll to position [4849, 0]
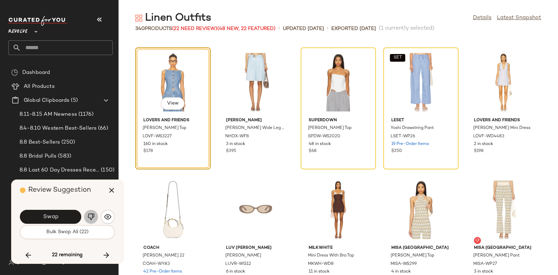
click at [90, 213] on img "button" at bounding box center [91, 216] width 7 height 7
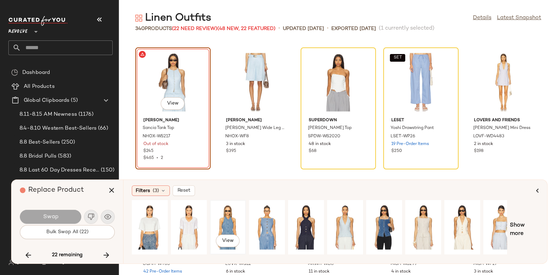
click at [219, 213] on div "View" at bounding box center [227, 228] width 31 height 50
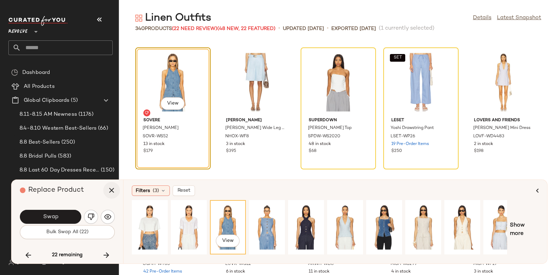
click at [106, 190] on button "button" at bounding box center [111, 190] width 17 height 17
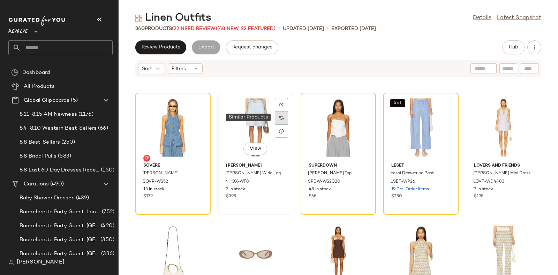
click at [280, 117] on img at bounding box center [281, 118] width 4 height 4
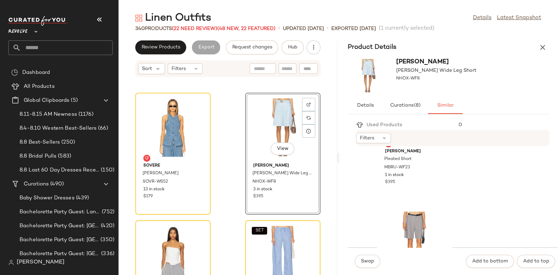
scroll to position [3088, 0]
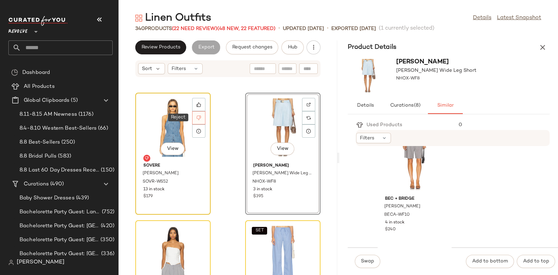
click at [203, 116] on div at bounding box center [198, 117] width 13 height 13
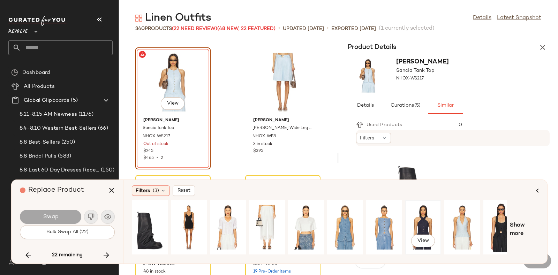
scroll to position [0, 12]
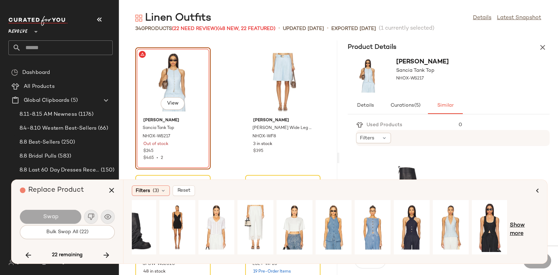
click at [520, 228] on span "Show more" at bounding box center [524, 229] width 29 height 17
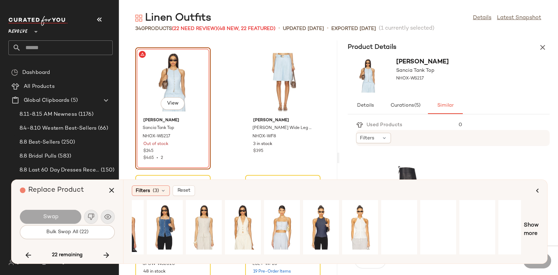
scroll to position [0, 388]
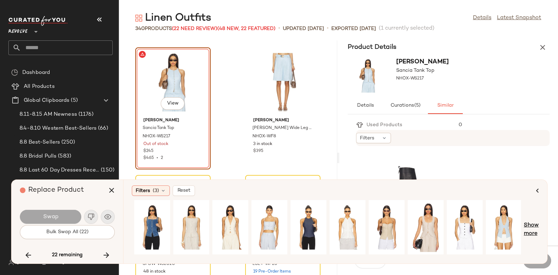
click at [528, 227] on span "Show more" at bounding box center [531, 229] width 15 height 17
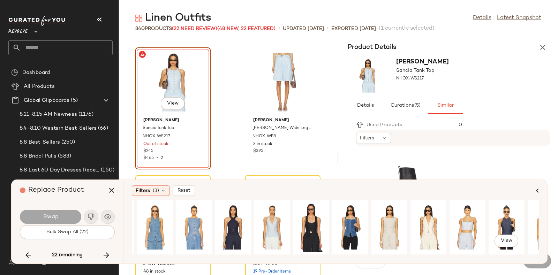
scroll to position [0, 191]
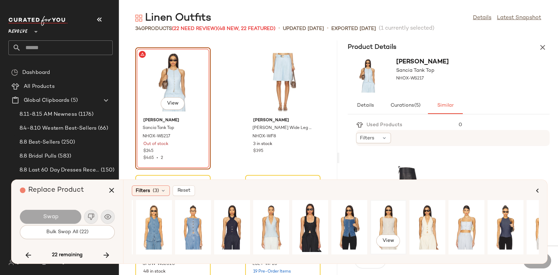
click at [386, 217] on div "View" at bounding box center [388, 228] width 31 height 50
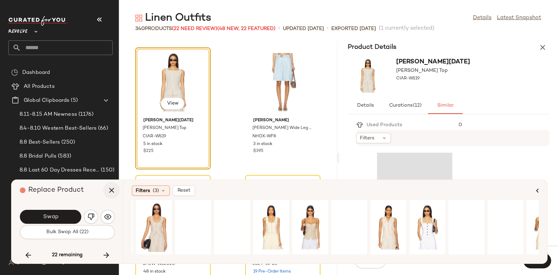
click at [109, 191] on icon "button" at bounding box center [111, 190] width 8 height 8
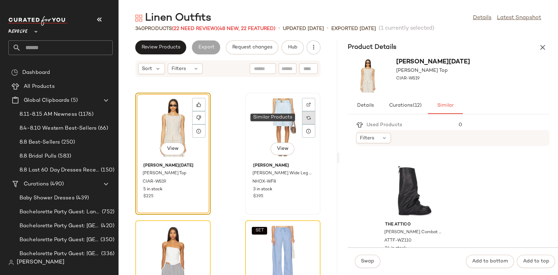
click at [309, 118] on div at bounding box center [308, 117] width 13 height 13
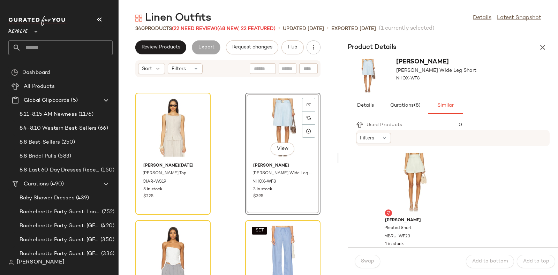
scroll to position [2939, 0]
click at [410, 169] on div "View" at bounding box center [414, 182] width 70 height 65
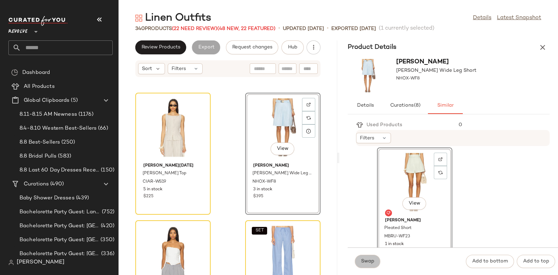
click at [364, 262] on span "Swap" at bounding box center [368, 262] width 14 height 6
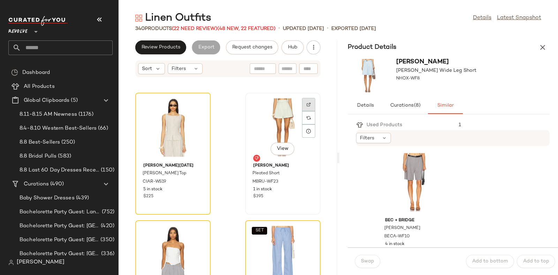
click at [306, 103] on img at bounding box center [308, 105] width 4 height 4
click at [309, 117] on div at bounding box center [308, 117] width 13 height 13
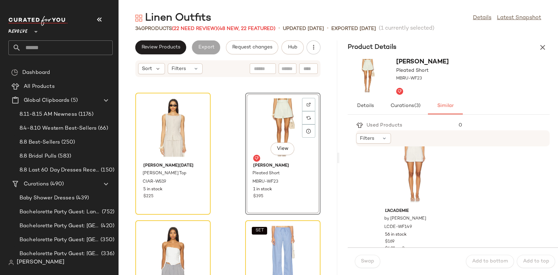
scroll to position [887, 0]
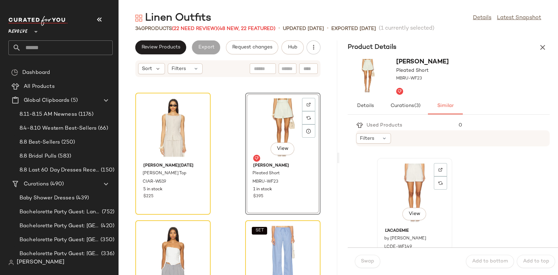
click at [407, 170] on div "View" at bounding box center [414, 192] width 70 height 65
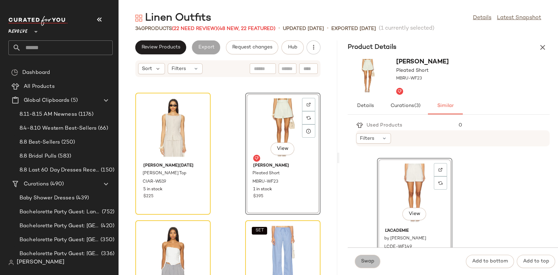
click at [367, 259] on span "Swap" at bounding box center [368, 262] width 14 height 6
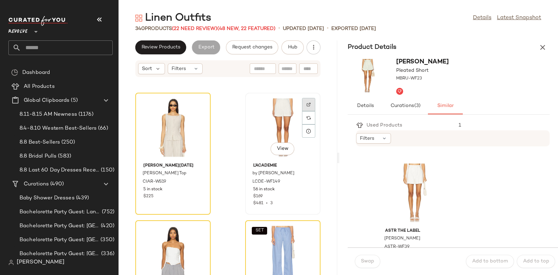
click at [306, 104] on img at bounding box center [308, 105] width 4 height 4
click at [294, 42] on button "Hub" at bounding box center [292, 47] width 22 height 14
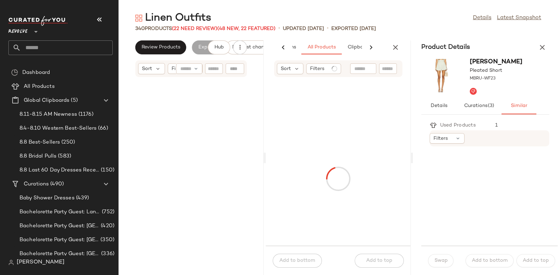
scroll to position [0, 52]
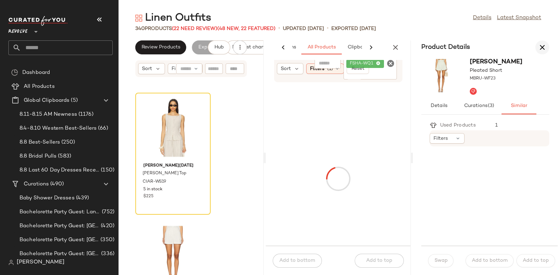
click at [542, 47] on icon "button" at bounding box center [542, 47] width 8 height 8
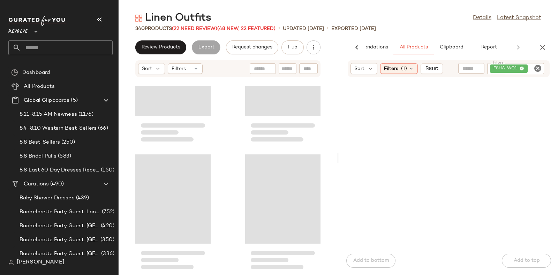
scroll to position [12123, 0]
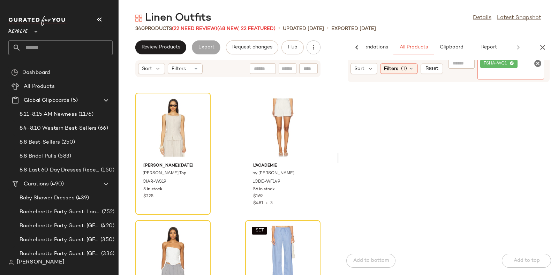
click at [543, 68] on div "FSHA-WQ1" at bounding box center [510, 68] width 67 height 21
paste input "**********"
type input "**********"
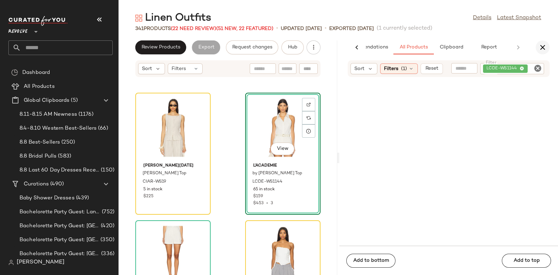
click at [543, 47] on icon "button" at bounding box center [542, 47] width 8 height 8
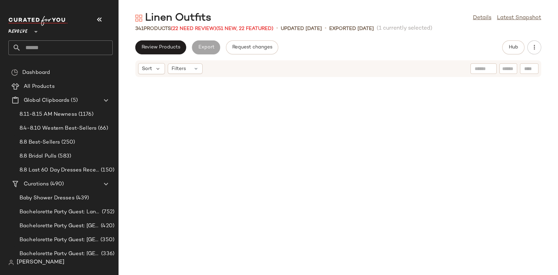
scroll to position [4849, 0]
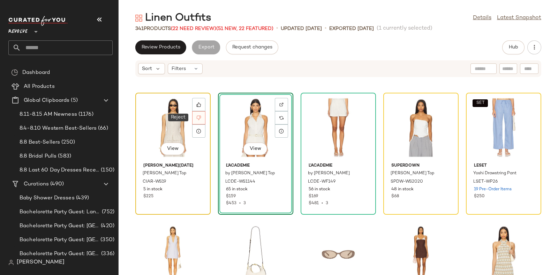
click at [199, 117] on icon at bounding box center [198, 117] width 5 height 5
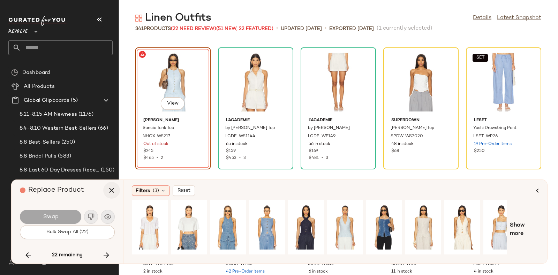
click at [110, 191] on icon "button" at bounding box center [111, 190] width 8 height 8
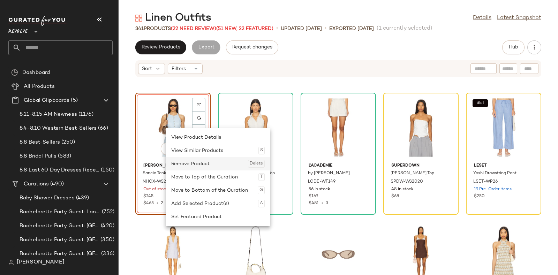
click at [193, 164] on div "Remove Product Delete" at bounding box center [217, 163] width 93 height 13
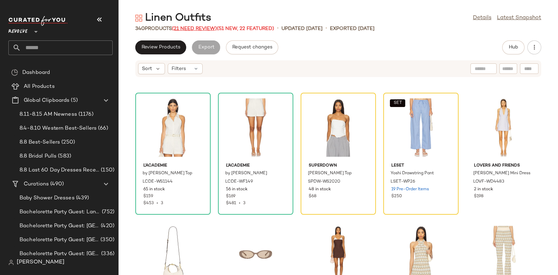
click at [192, 29] on span "(21 Need Review)" at bounding box center [194, 28] width 45 height 5
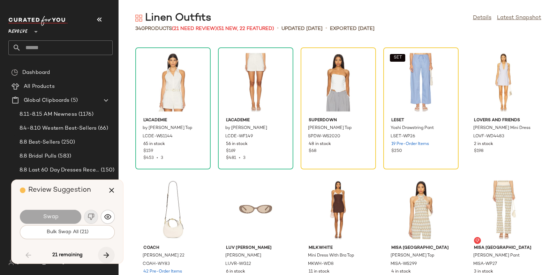
click at [102, 251] on icon "button" at bounding box center [106, 255] width 8 height 8
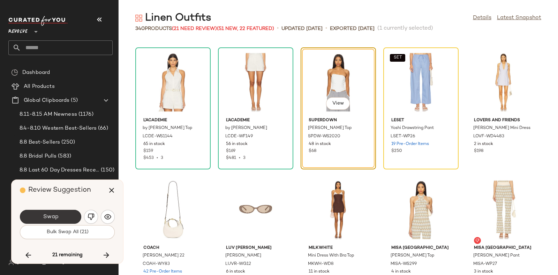
click at [71, 212] on button "Swap" at bounding box center [50, 217] width 61 height 14
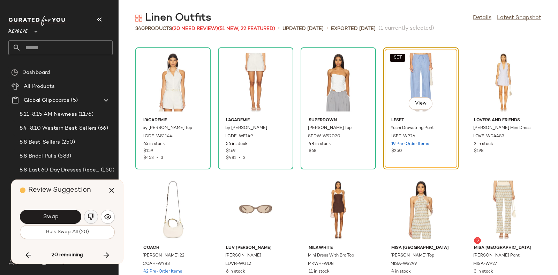
click at [89, 213] on button "button" at bounding box center [91, 217] width 14 height 14
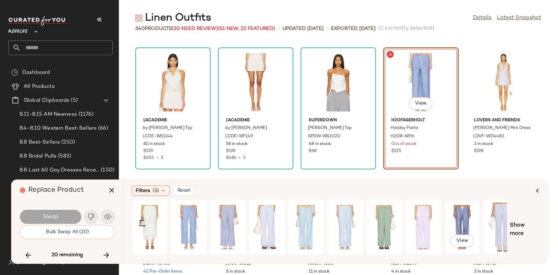
scroll to position [0, 12]
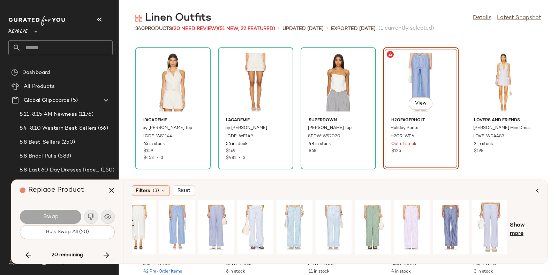
click at [517, 223] on span "Show more" at bounding box center [524, 229] width 29 height 17
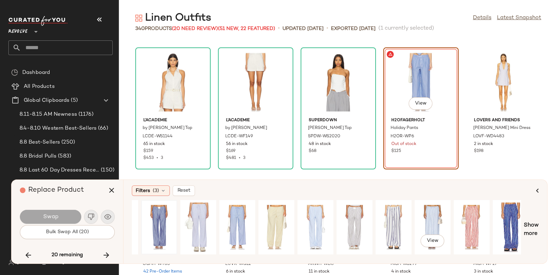
scroll to position [0, 309]
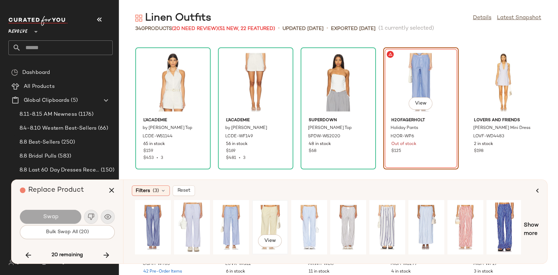
click at [268, 217] on div "View" at bounding box center [270, 228] width 31 height 50
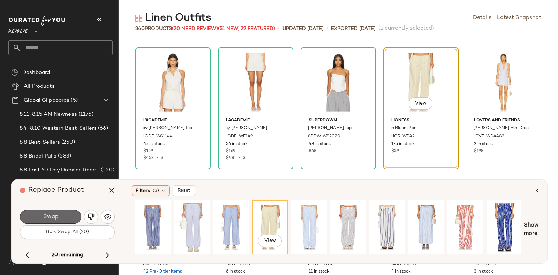
click at [56, 217] on span "Swap" at bounding box center [51, 217] width 16 height 7
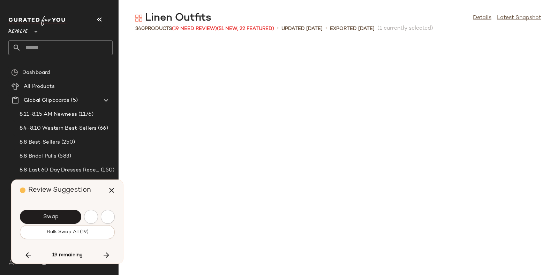
scroll to position [5104, 0]
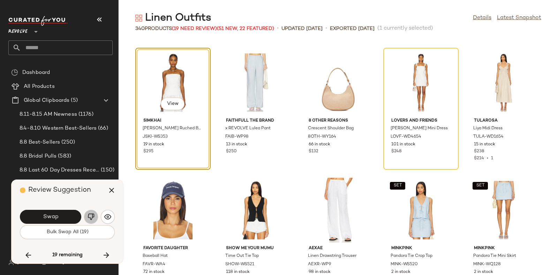
click at [89, 213] on img "button" at bounding box center [91, 216] width 7 height 7
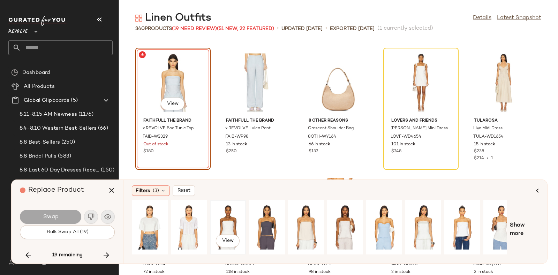
click at [234, 213] on div "View" at bounding box center [227, 228] width 31 height 50
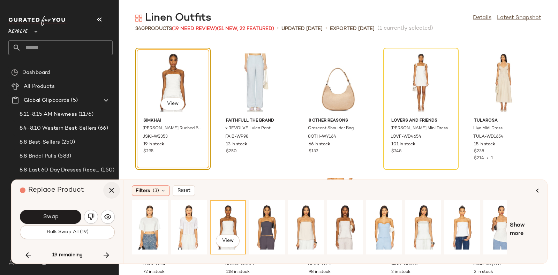
click at [111, 190] on icon "button" at bounding box center [111, 190] width 8 height 8
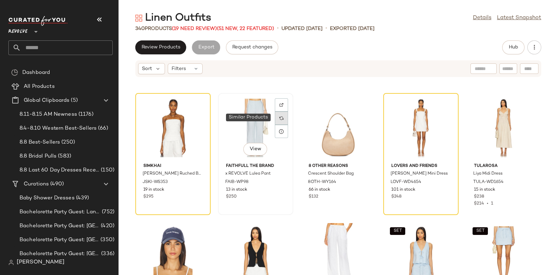
click at [277, 115] on div at bounding box center [281, 118] width 13 height 13
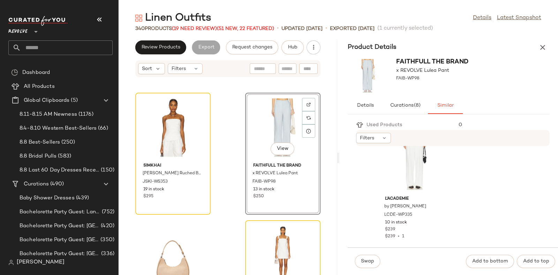
scroll to position [3088, 0]
click at [197, 104] on icon at bounding box center [198, 105] width 5 height 5
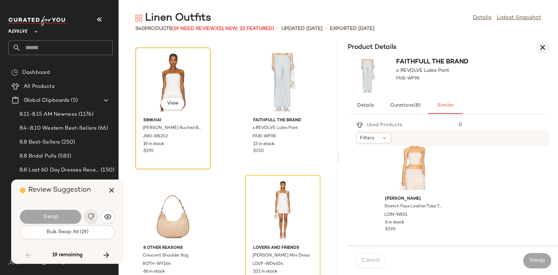
click at [539, 48] on icon "button" at bounding box center [542, 47] width 8 height 8
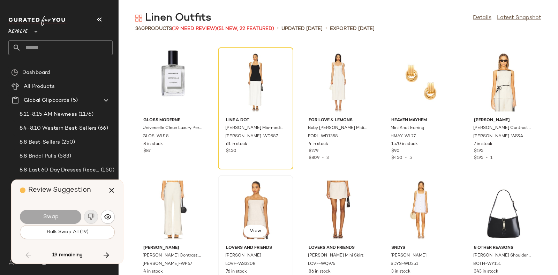
scroll to position [8422, 0]
click at [104, 255] on icon "button" at bounding box center [106, 255] width 8 height 8
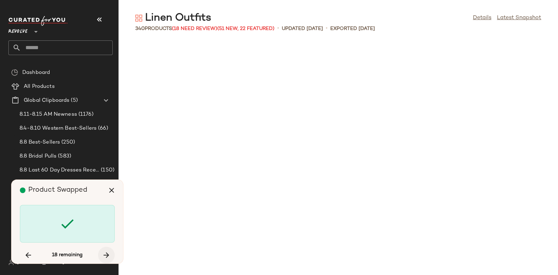
scroll to position [5104, 0]
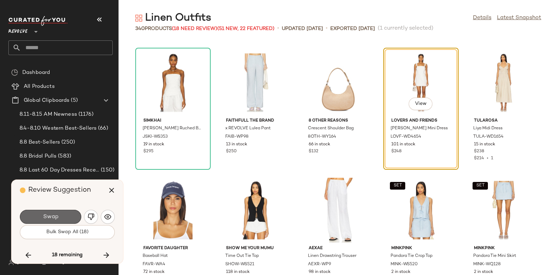
click at [53, 222] on button "Swap" at bounding box center [50, 217] width 61 height 14
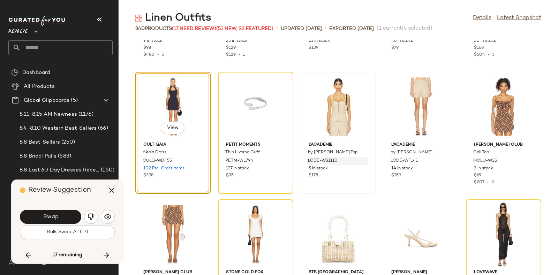
scroll to position [5590, 0]
click at [63, 213] on button "Swap" at bounding box center [50, 217] width 61 height 14
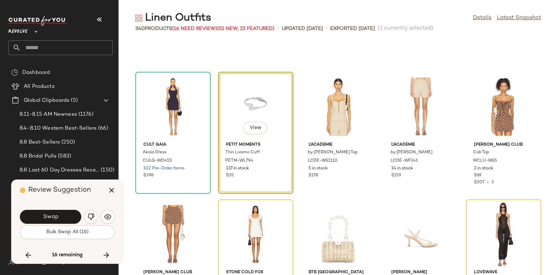
scroll to position [5615, 0]
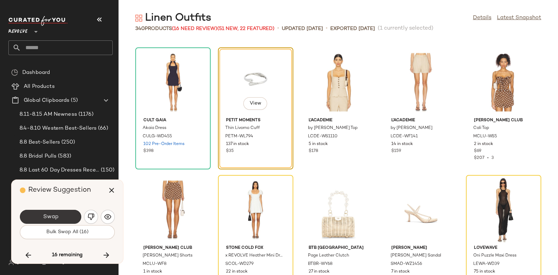
click at [66, 215] on button "Swap" at bounding box center [50, 217] width 61 height 14
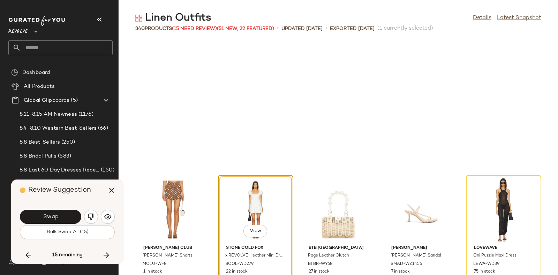
scroll to position [5742, 0]
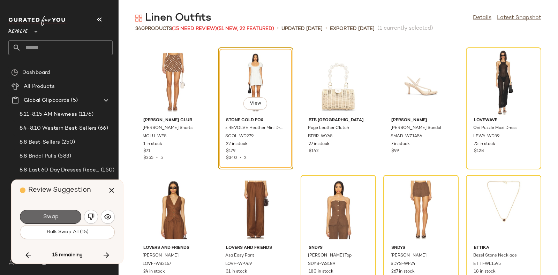
click at [63, 215] on button "Swap" at bounding box center [50, 217] width 61 height 14
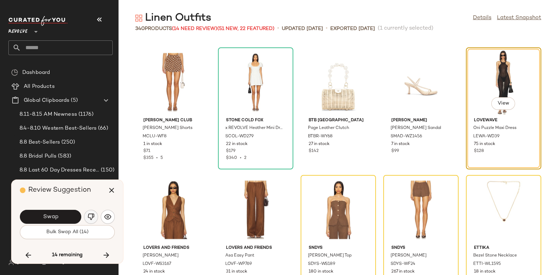
click at [89, 215] on img "button" at bounding box center [91, 216] width 7 height 7
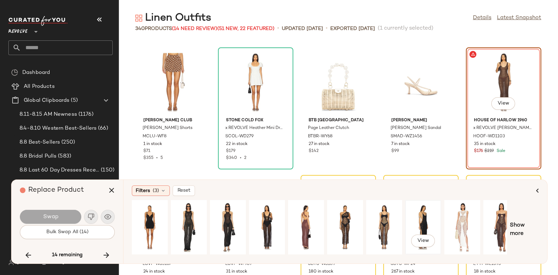
scroll to position [0, 12]
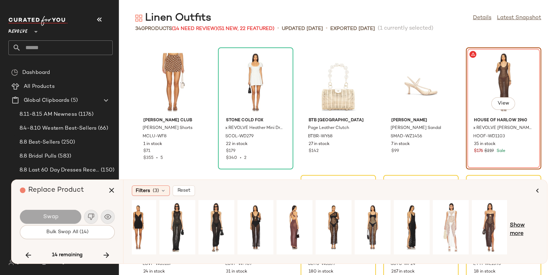
click at [532, 225] on span "Show more" at bounding box center [524, 229] width 29 height 17
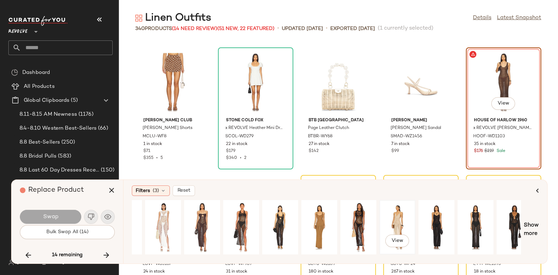
scroll to position [0, 388]
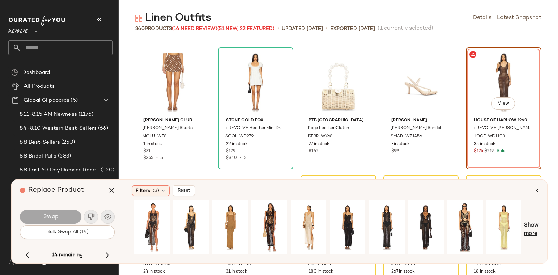
click at [531, 225] on span "Show more" at bounding box center [531, 229] width 15 height 17
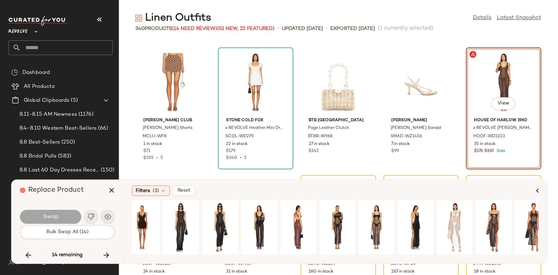
scroll to position [0, 0]
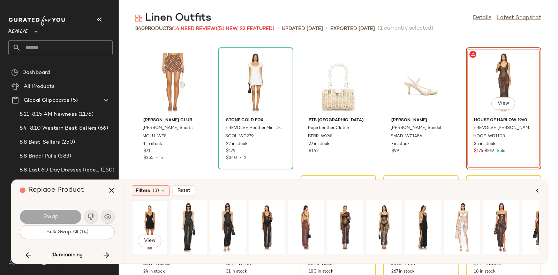
click at [149, 217] on div "View" at bounding box center [149, 228] width 31 height 50
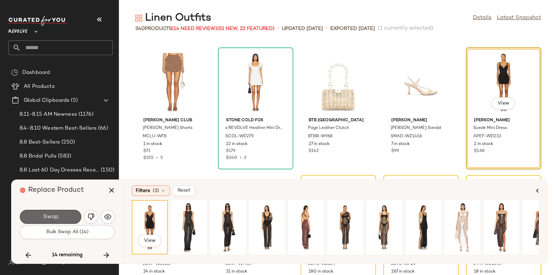
click at [44, 214] on span "Swap" at bounding box center [51, 217] width 16 height 7
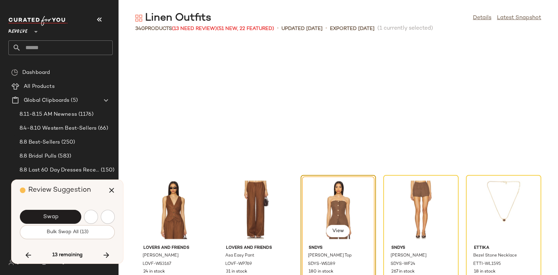
scroll to position [5870, 0]
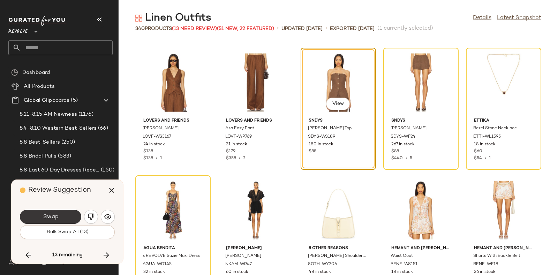
click at [65, 214] on button "Swap" at bounding box center [50, 217] width 61 height 14
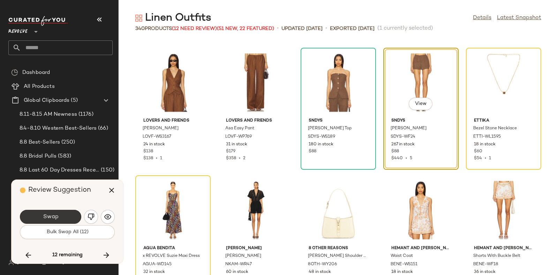
click at [67, 212] on button "Swap" at bounding box center [50, 217] width 61 height 14
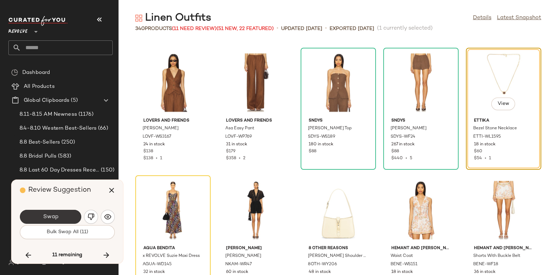
click at [68, 213] on button "Swap" at bounding box center [50, 217] width 61 height 14
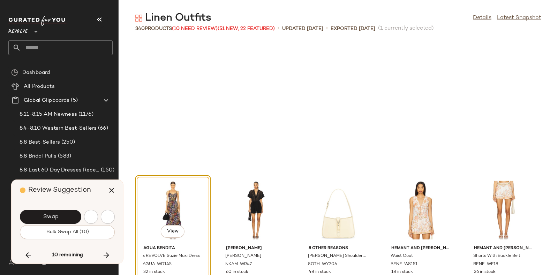
scroll to position [5997, 0]
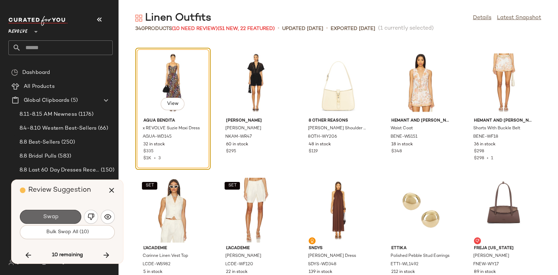
click at [67, 216] on button "Swap" at bounding box center [50, 217] width 61 height 14
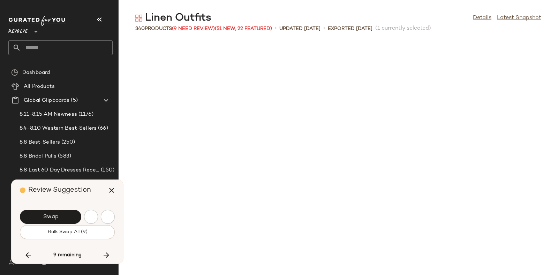
scroll to position [6253, 0]
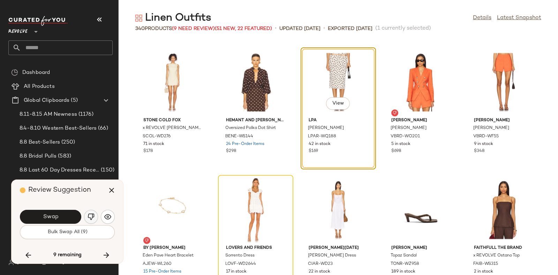
click at [89, 211] on button "button" at bounding box center [91, 217] width 14 height 14
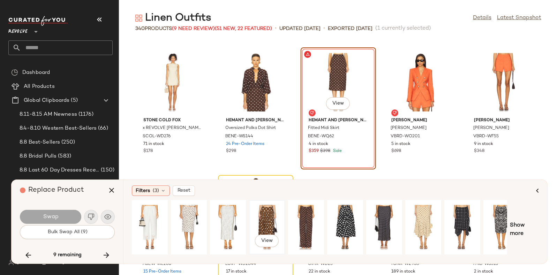
click at [265, 219] on div "View" at bounding box center [266, 228] width 31 height 50
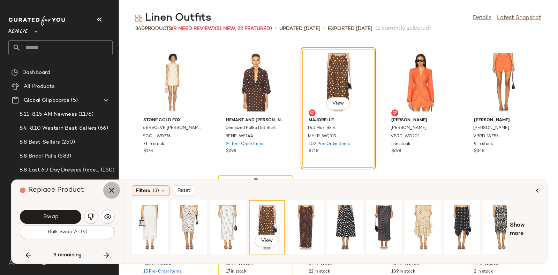
click at [112, 190] on icon "button" at bounding box center [111, 190] width 8 height 8
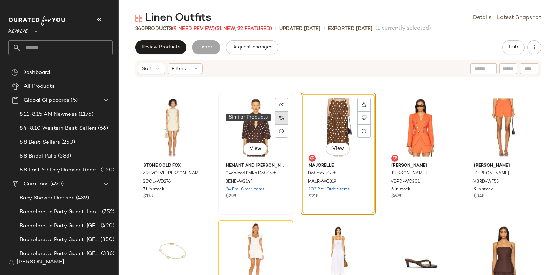
click at [278, 117] on div at bounding box center [281, 117] width 13 height 13
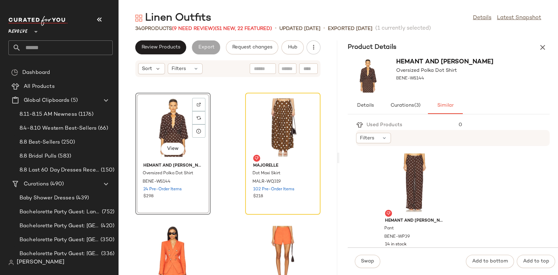
scroll to position [2428, 0]
click at [411, 174] on div "View" at bounding box center [414, 183] width 70 height 65
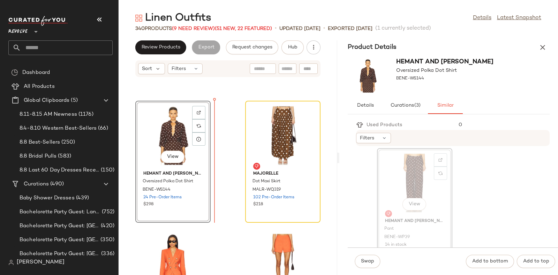
scroll to position [15687, 0]
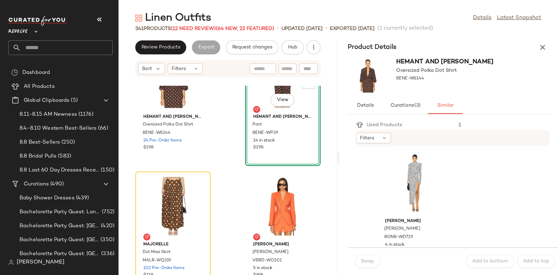
scroll to position [15747, 0]
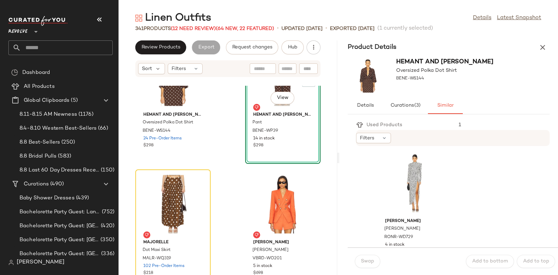
click at [389, 10] on main "Linen Outfits Details Latest Snapshot 341 Products (12 Need Review) (64 New, 22…" at bounding box center [279, 137] width 558 height 275
click at [543, 44] on icon "button" at bounding box center [542, 47] width 8 height 8
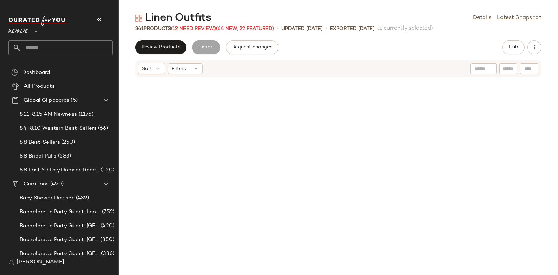
scroll to position [6253, 0]
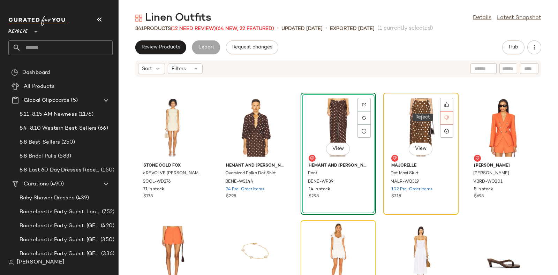
click at [440, 117] on div at bounding box center [446, 117] width 13 height 13
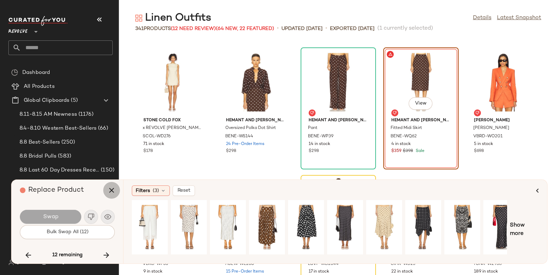
click at [112, 191] on icon "button" at bounding box center [111, 190] width 8 height 8
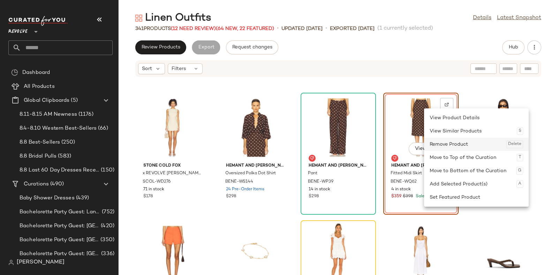
click at [439, 141] on div "Remove Product Delete" at bounding box center [476, 144] width 93 height 13
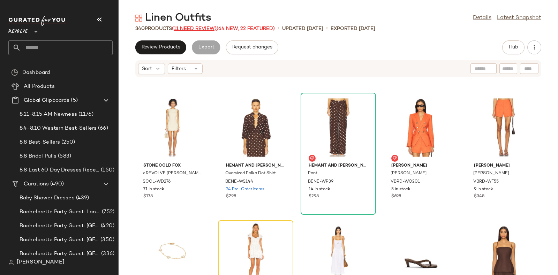
click at [199, 26] on span "(11 Need Review)" at bounding box center [194, 28] width 45 height 5
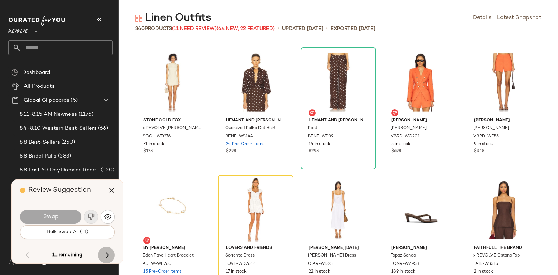
click at [107, 253] on icon "button" at bounding box center [106, 255] width 8 height 8
click at [108, 252] on icon "button" at bounding box center [106, 255] width 8 height 8
click at [106, 252] on icon "button" at bounding box center [106, 255] width 8 height 8
click at [109, 189] on icon "button" at bounding box center [111, 190] width 8 height 8
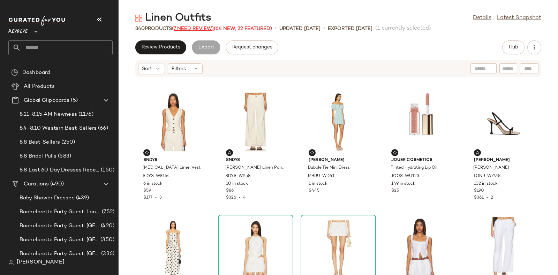
click at [190, 29] on span "(7 Need Review)" at bounding box center [193, 28] width 42 height 5
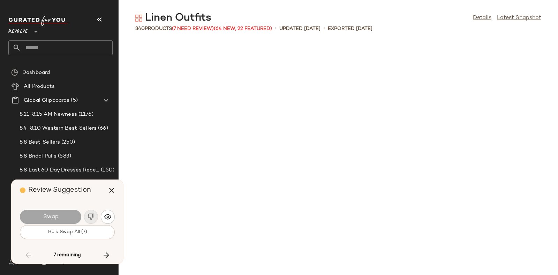
scroll to position [6381, 0]
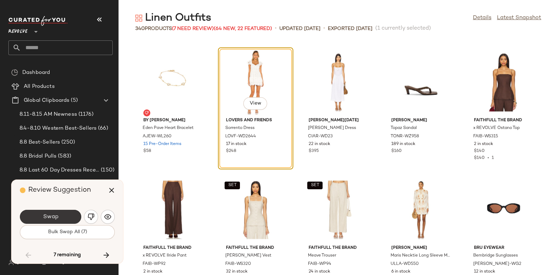
click at [50, 219] on span "Swap" at bounding box center [51, 217] width 16 height 7
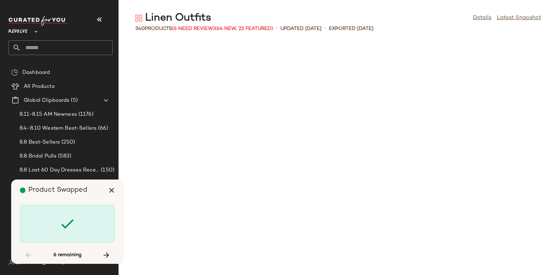
scroll to position [6891, 0]
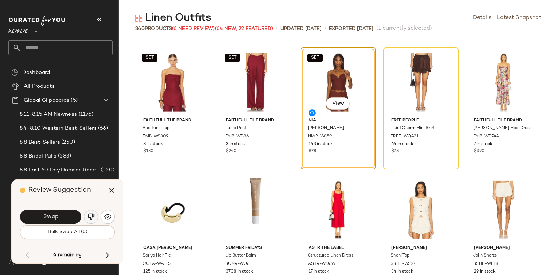
click at [89, 215] on img "button" at bounding box center [91, 216] width 7 height 7
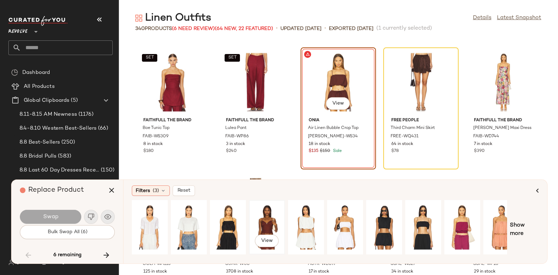
click at [265, 219] on div "View" at bounding box center [266, 228] width 31 height 50
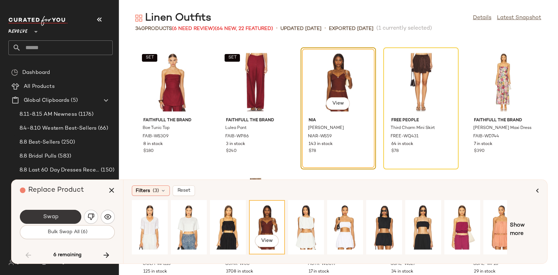
click at [58, 214] on span "Swap" at bounding box center [51, 217] width 16 height 7
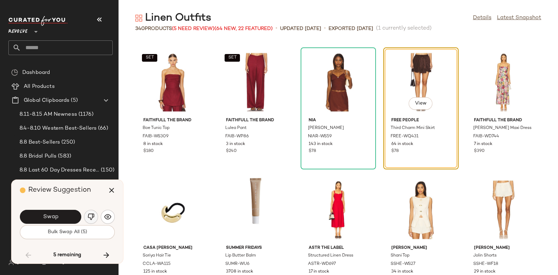
click at [90, 212] on button "button" at bounding box center [91, 217] width 14 height 14
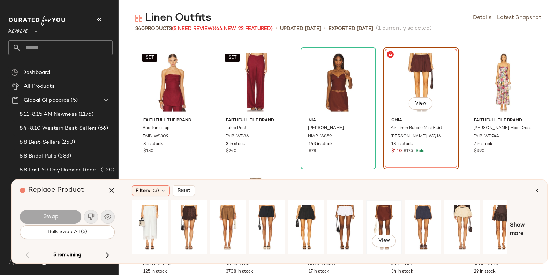
click at [385, 224] on div "View" at bounding box center [384, 228] width 31 height 50
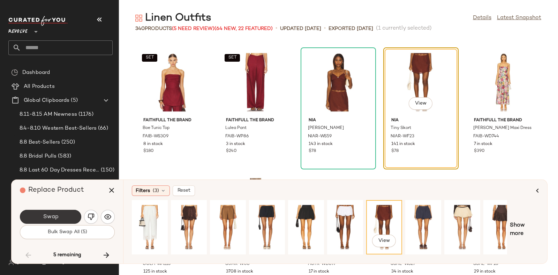
click at [57, 215] on span "Swap" at bounding box center [51, 217] width 16 height 7
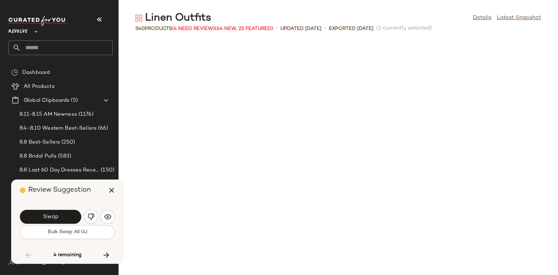
scroll to position [7273, 0]
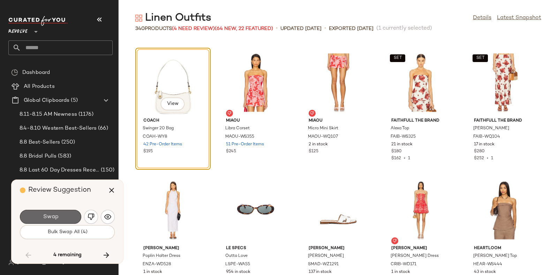
click at [63, 215] on button "Swap" at bounding box center [50, 217] width 61 height 14
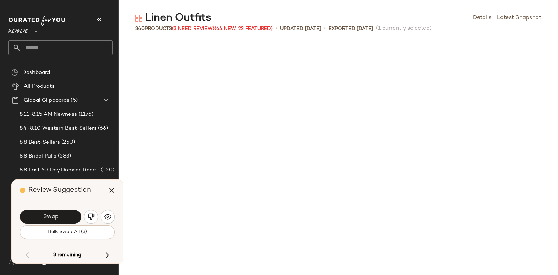
scroll to position [7529, 0]
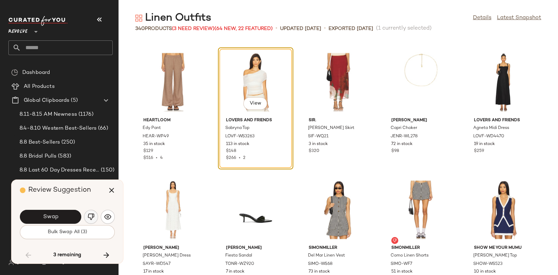
click at [89, 213] on img "button" at bounding box center [91, 216] width 7 height 7
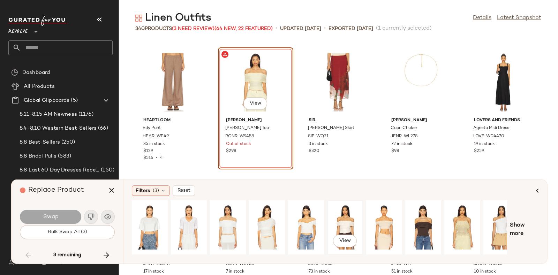
click at [342, 216] on div "View" at bounding box center [344, 228] width 31 height 50
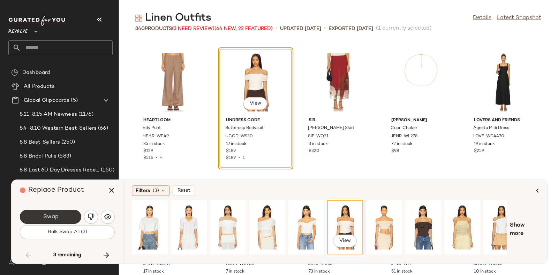
click at [48, 214] on span "Swap" at bounding box center [51, 217] width 16 height 7
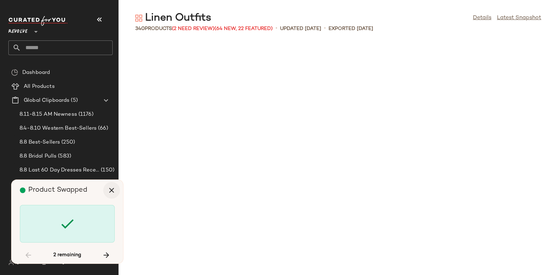
scroll to position [8167, 0]
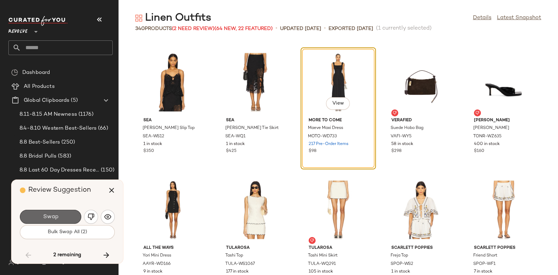
click at [58, 213] on button "Swap" at bounding box center [50, 217] width 61 height 14
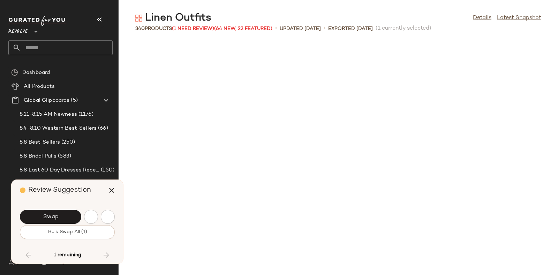
scroll to position [8422, 0]
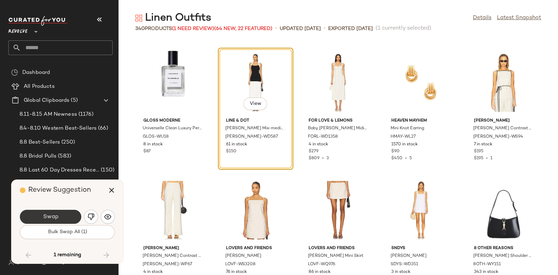
click at [65, 216] on button "Swap" at bounding box center [50, 217] width 61 height 14
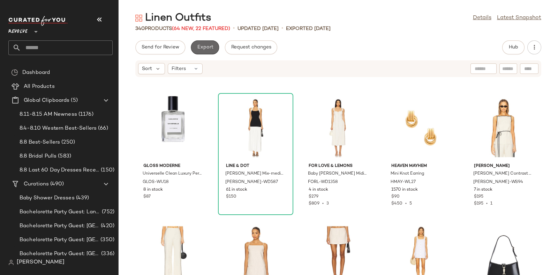
click at [202, 47] on span "Export" at bounding box center [205, 48] width 16 height 6
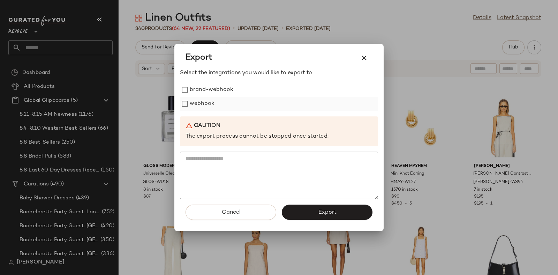
click at [198, 99] on label "webhook" at bounding box center [202, 104] width 25 height 14
click at [323, 212] on span "Export" at bounding box center [327, 212] width 18 height 7
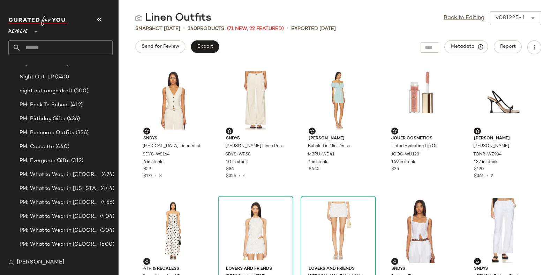
scroll to position [4746, 0]
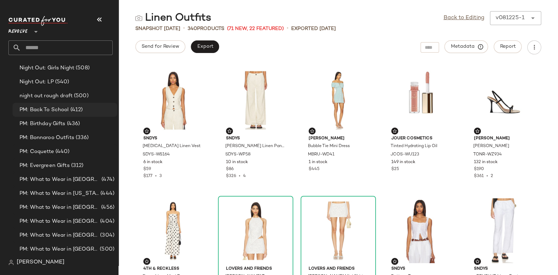
click at [64, 111] on span "PM: Back To School" at bounding box center [45, 110] width 50 height 8
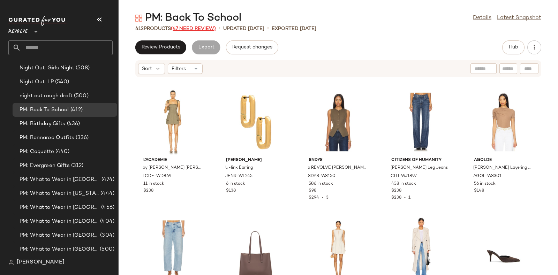
click at [188, 28] on span "(47 Need Review)" at bounding box center [193, 28] width 45 height 5
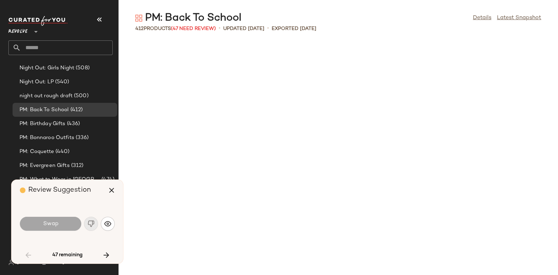
scroll to position [765, 0]
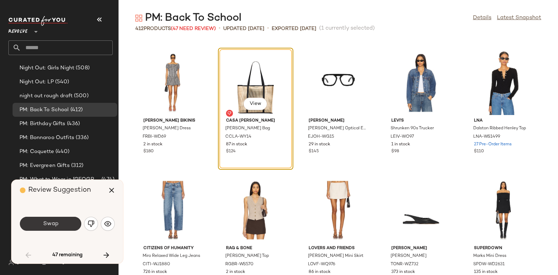
click at [51, 219] on button "Swap" at bounding box center [50, 224] width 61 height 14
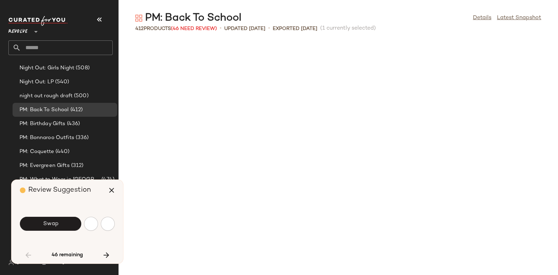
scroll to position [1021, 0]
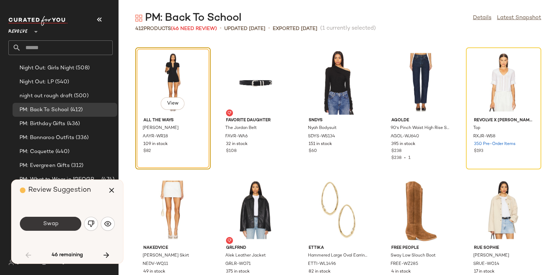
click at [63, 224] on button "Swap" at bounding box center [50, 224] width 61 height 14
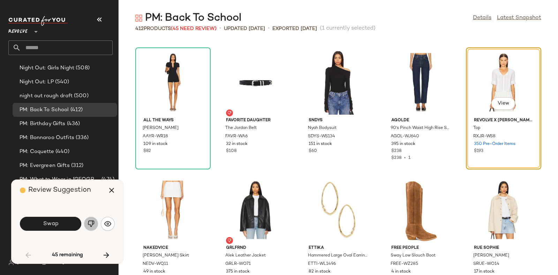
click at [91, 223] on img "button" at bounding box center [91, 223] width 7 height 7
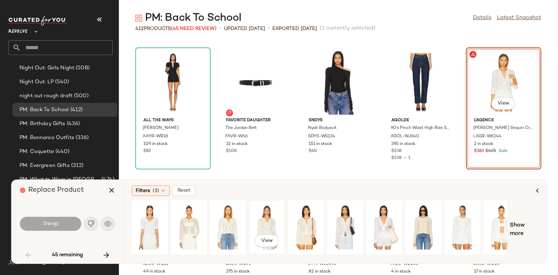
click at [266, 220] on div "View" at bounding box center [266, 228] width 31 height 50
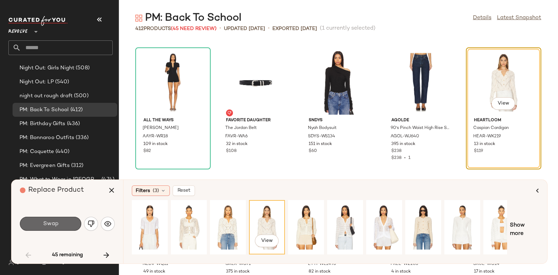
click at [68, 219] on button "Swap" at bounding box center [50, 224] width 61 height 14
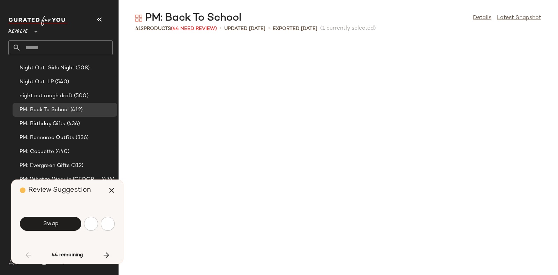
scroll to position [1276, 0]
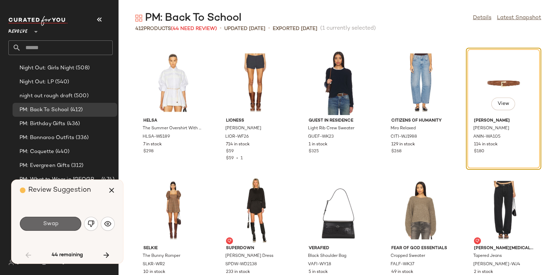
click at [68, 219] on button "Swap" at bounding box center [50, 224] width 61 height 14
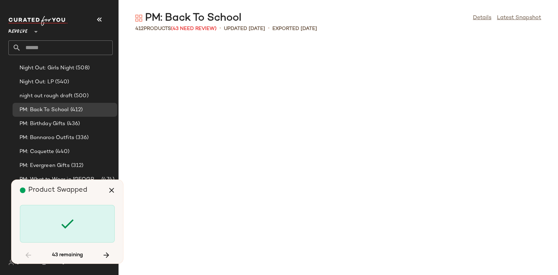
scroll to position [1787, 0]
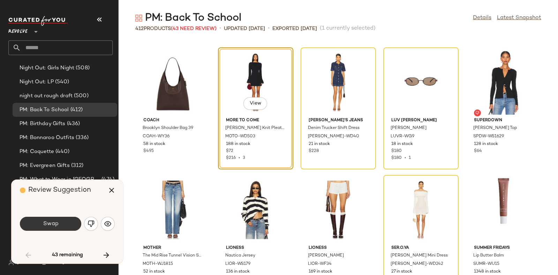
click at [64, 218] on button "Swap" at bounding box center [50, 224] width 61 height 14
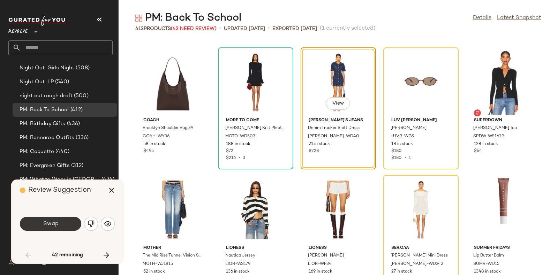
click at [67, 220] on button "Swap" at bounding box center [50, 224] width 61 height 14
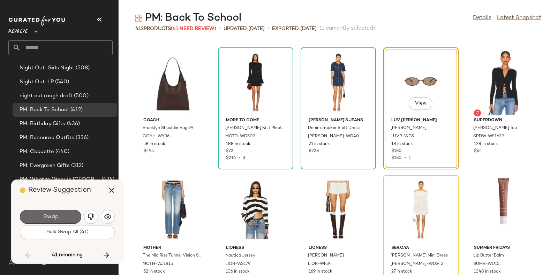
click at [67, 216] on button "Swap" at bounding box center [50, 217] width 61 height 14
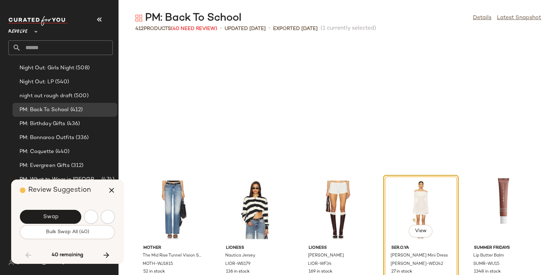
scroll to position [1914, 0]
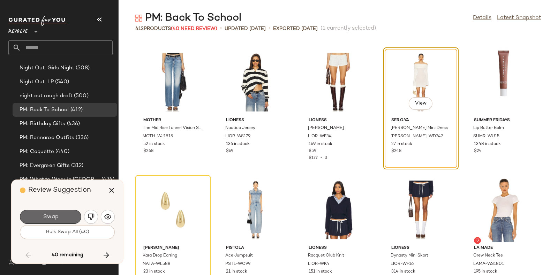
click at [69, 212] on button "Swap" at bounding box center [50, 217] width 61 height 14
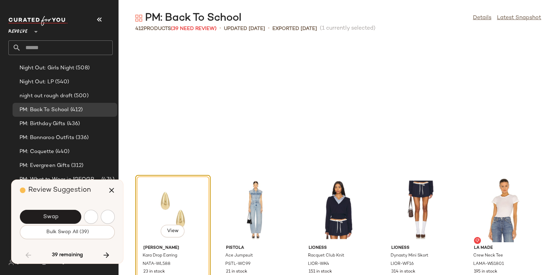
scroll to position [2041, 0]
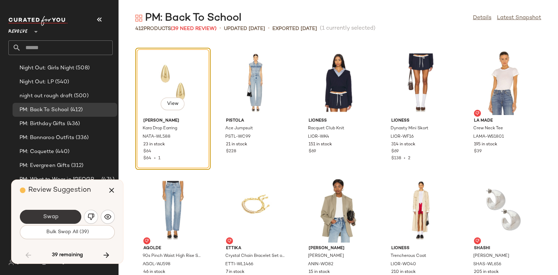
click at [69, 212] on button "Swap" at bounding box center [50, 217] width 61 height 14
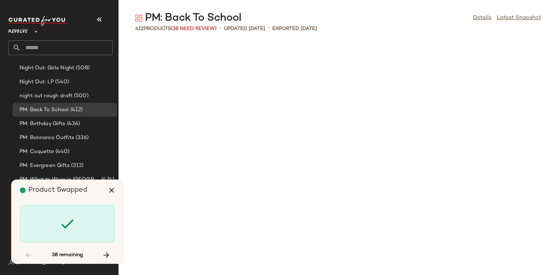
scroll to position [2679, 0]
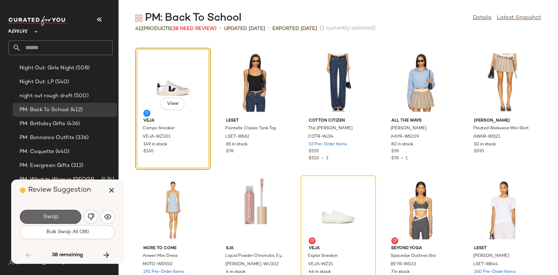
click at [71, 213] on button "Swap" at bounding box center [50, 217] width 61 height 14
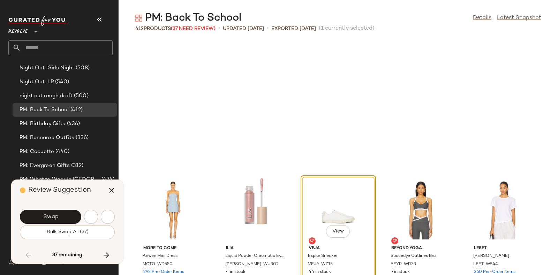
scroll to position [2807, 0]
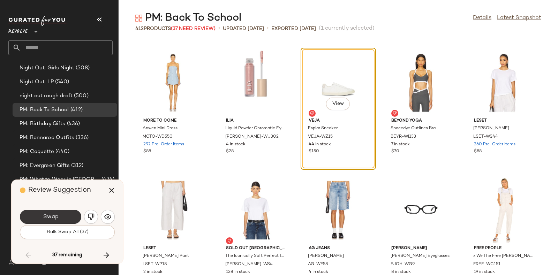
click at [68, 212] on button "Swap" at bounding box center [50, 217] width 61 height 14
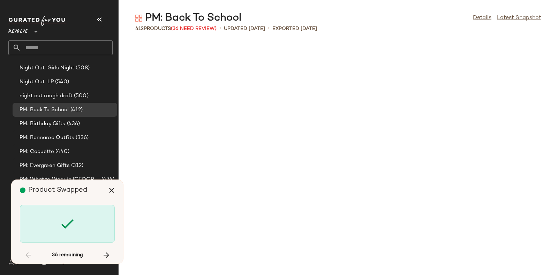
scroll to position [3318, 0]
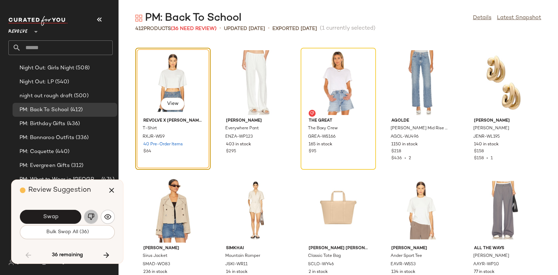
click at [89, 216] on img "button" at bounding box center [91, 216] width 7 height 7
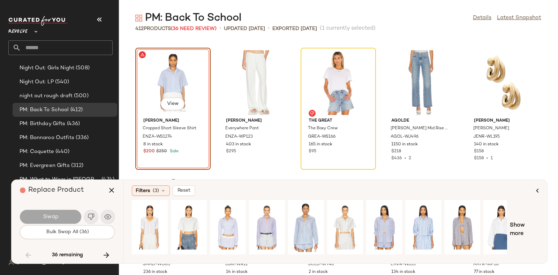
scroll to position [0, 12]
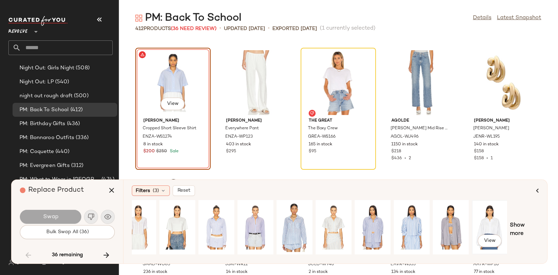
click at [493, 222] on div "View" at bounding box center [489, 228] width 31 height 50
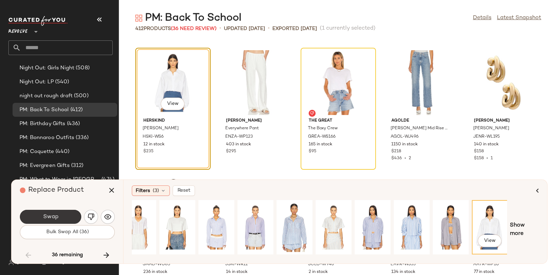
click at [71, 217] on button "Swap" at bounding box center [50, 217] width 61 height 14
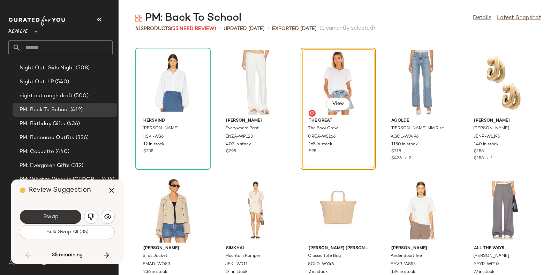
click at [68, 215] on button "Swap" at bounding box center [50, 217] width 61 height 14
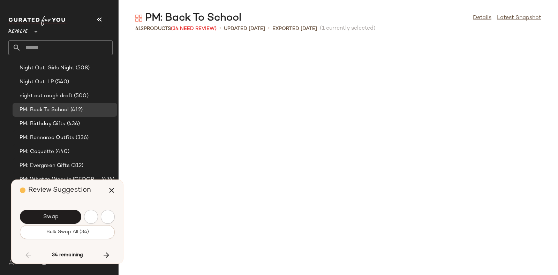
scroll to position [3573, 0]
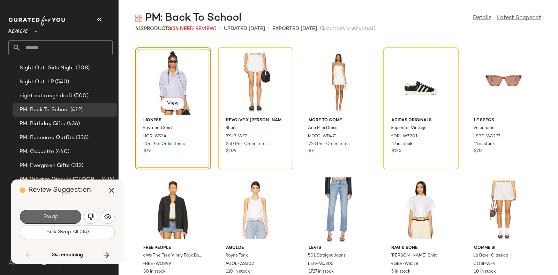
click at [71, 213] on button "Swap" at bounding box center [50, 217] width 61 height 14
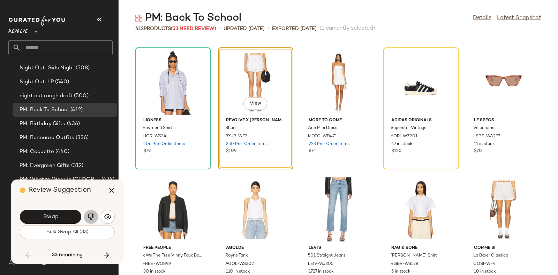
click at [89, 213] on img "button" at bounding box center [91, 216] width 7 height 7
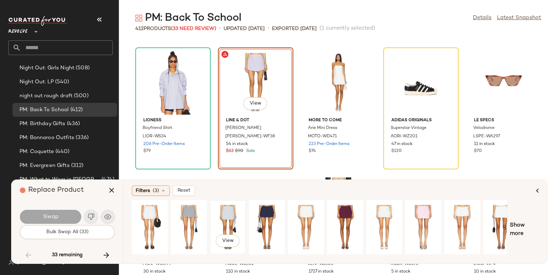
click at [225, 215] on div "View" at bounding box center [227, 228] width 31 height 50
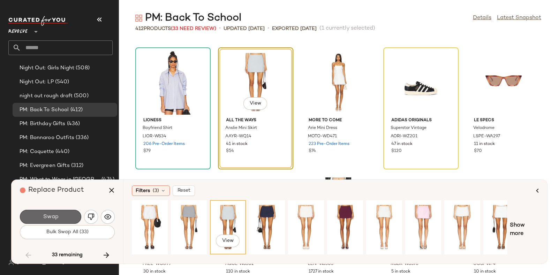
click at [64, 214] on button "Swap" at bounding box center [50, 217] width 61 height 14
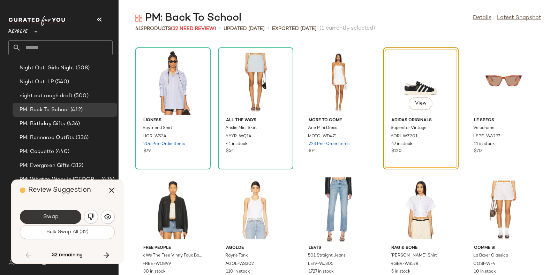
click at [66, 214] on button "Swap" at bounding box center [50, 217] width 61 height 14
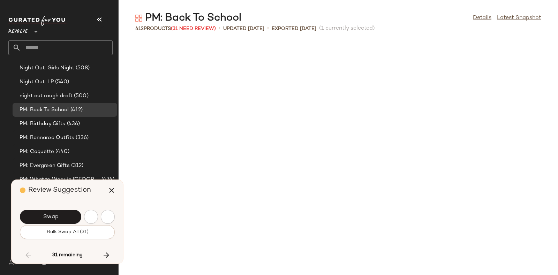
scroll to position [3828, 0]
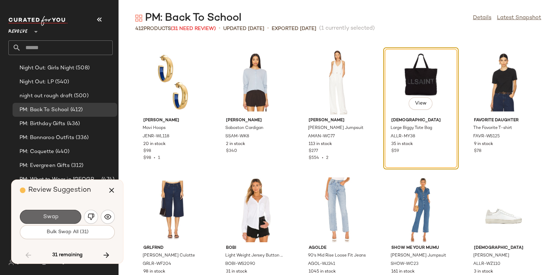
click at [65, 214] on button "Swap" at bounding box center [50, 217] width 61 height 14
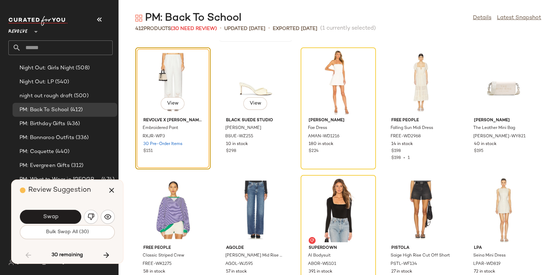
scroll to position [4212, 0]
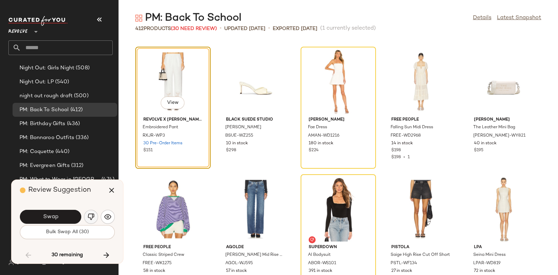
click at [93, 214] on img "button" at bounding box center [91, 216] width 7 height 7
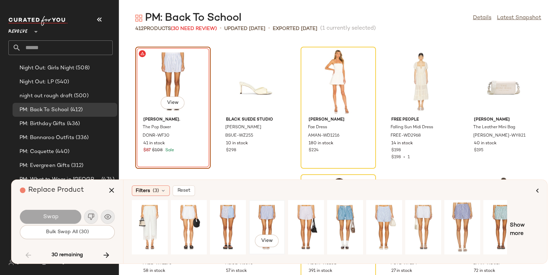
click at [267, 223] on div "View" at bounding box center [266, 228] width 31 height 50
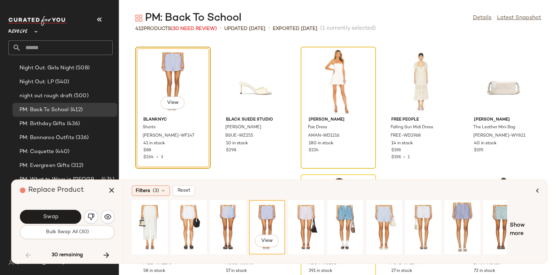
click at [108, 190] on icon "button" at bounding box center [111, 190] width 8 height 8
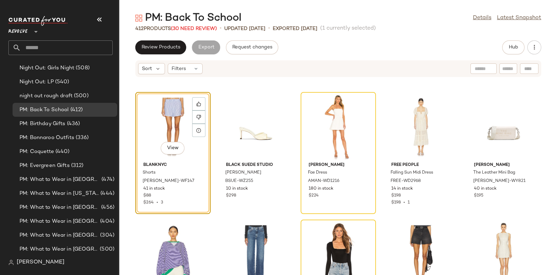
scroll to position [4032, 0]
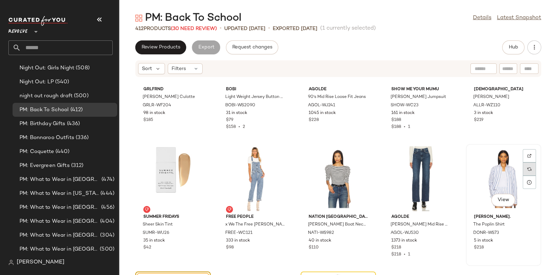
click at [527, 168] on img at bounding box center [529, 169] width 4 height 4
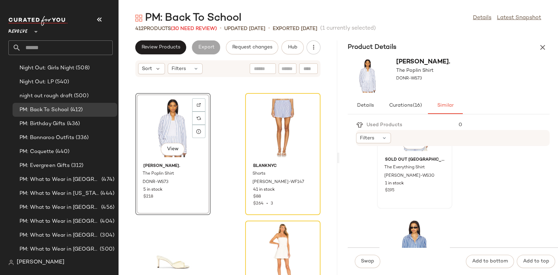
scroll to position [788, 0]
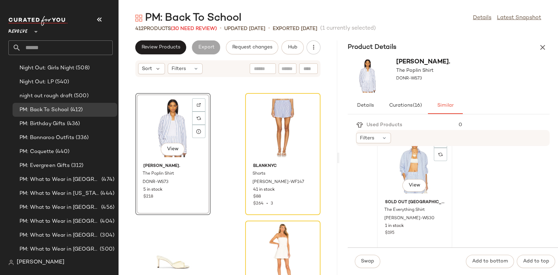
click at [404, 167] on div "View" at bounding box center [414, 164] width 70 height 65
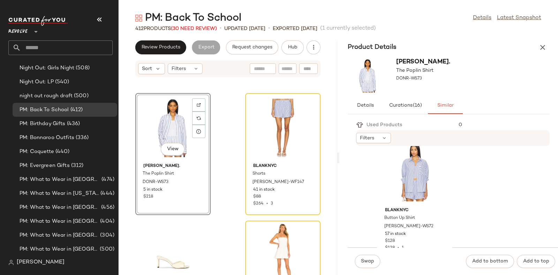
scroll to position [1308, 0]
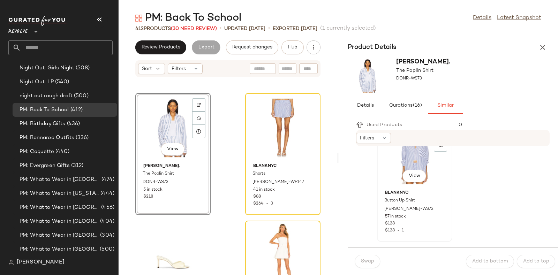
click at [422, 165] on div "View" at bounding box center [414, 154] width 70 height 65
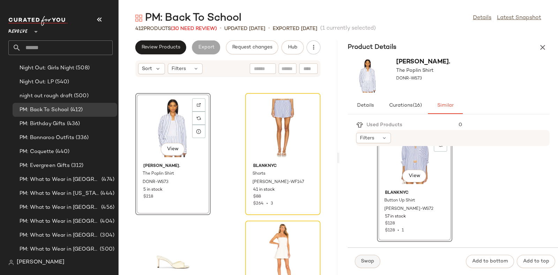
click at [363, 262] on span "Swap" at bounding box center [368, 262] width 14 height 6
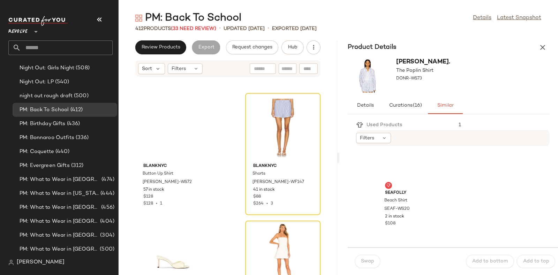
scroll to position [1180, 0]
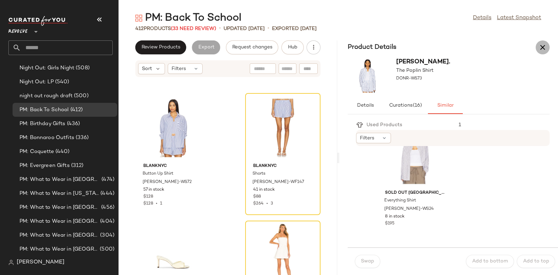
click at [541, 45] on icon "button" at bounding box center [542, 47] width 8 height 8
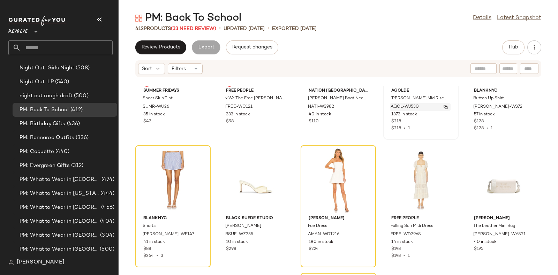
scroll to position [4162, 0]
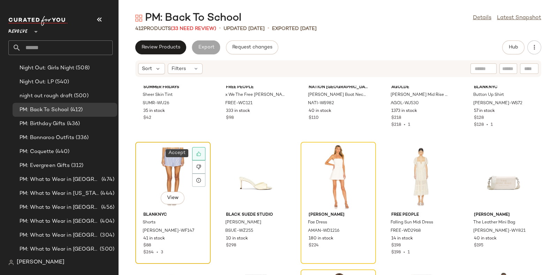
click at [197, 153] on icon at bounding box center [198, 153] width 5 height 5
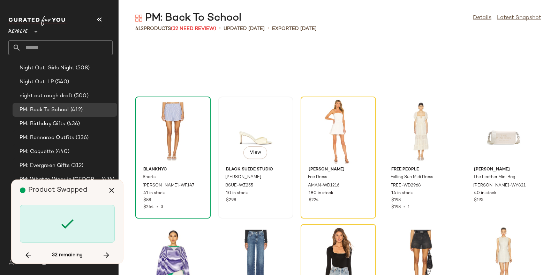
scroll to position [4211, 0]
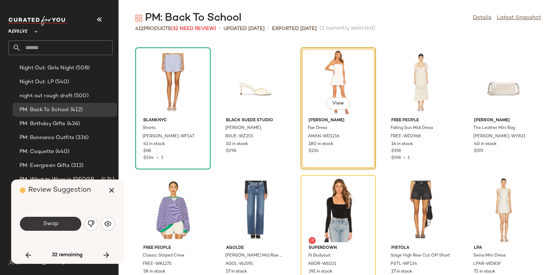
click at [67, 220] on button "Swap" at bounding box center [50, 224] width 61 height 14
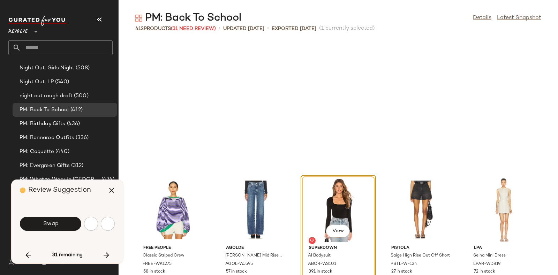
scroll to position [4339, 0]
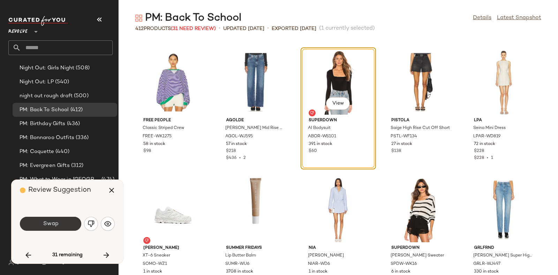
click at [62, 219] on button "Swap" at bounding box center [50, 224] width 61 height 14
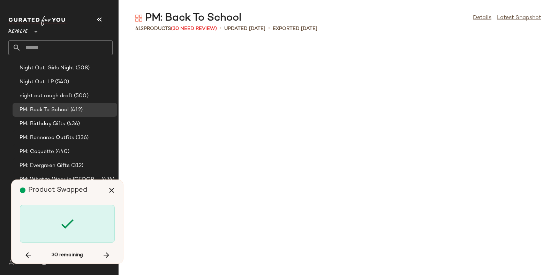
scroll to position [4977, 0]
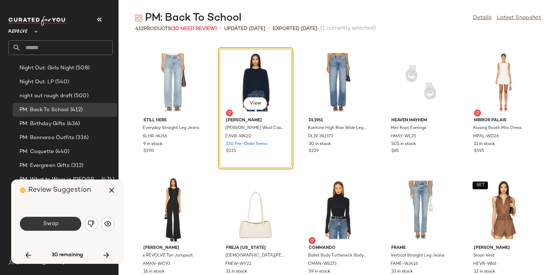
click at [64, 219] on button "Swap" at bounding box center [50, 224] width 61 height 14
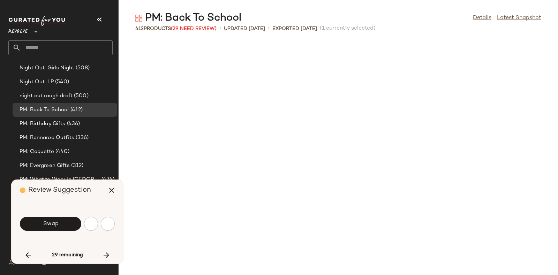
scroll to position [5232, 0]
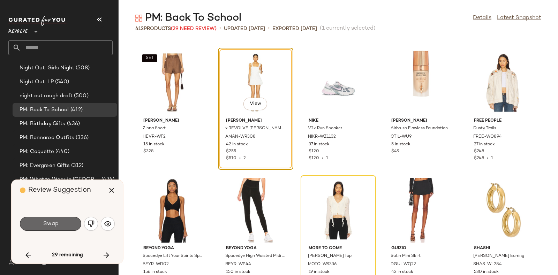
click at [65, 219] on button "Swap" at bounding box center [50, 224] width 61 height 14
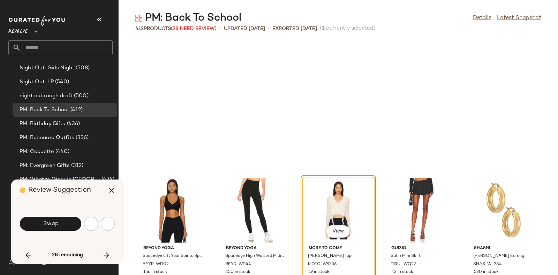
scroll to position [5359, 0]
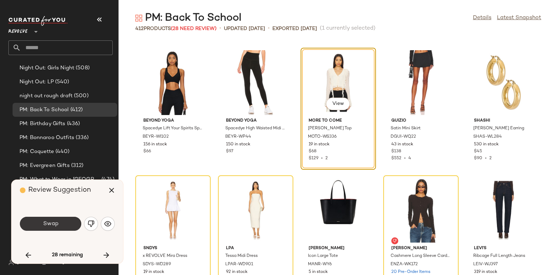
click at [66, 220] on button "Swap" at bounding box center [50, 224] width 61 height 14
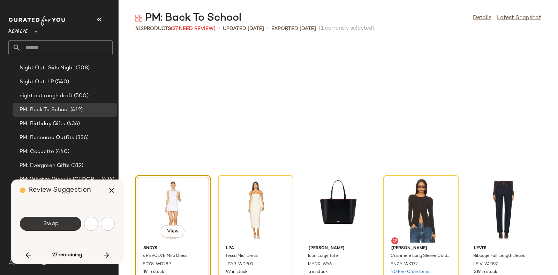
scroll to position [5487, 0]
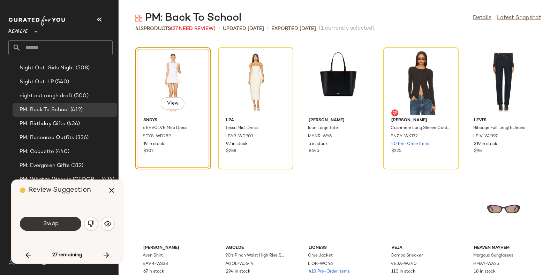
click at [67, 220] on button "Swap" at bounding box center [50, 224] width 61 height 14
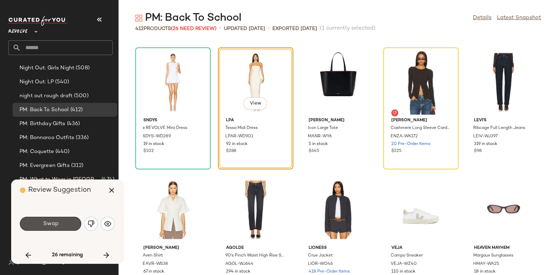
click at [67, 217] on button "Swap" at bounding box center [50, 224] width 61 height 14
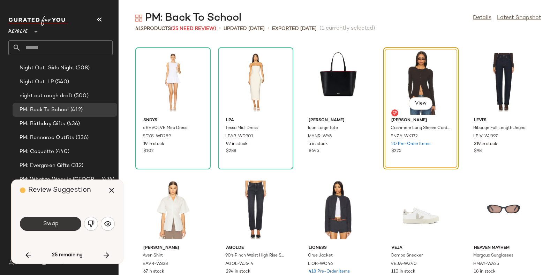
click at [70, 218] on button "Swap" at bounding box center [50, 224] width 61 height 14
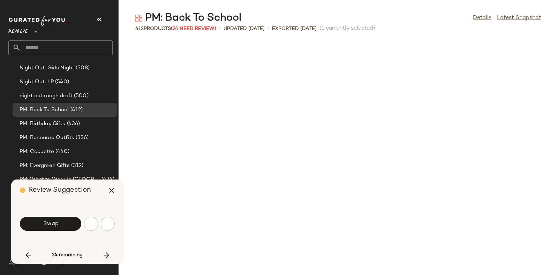
scroll to position [5742, 0]
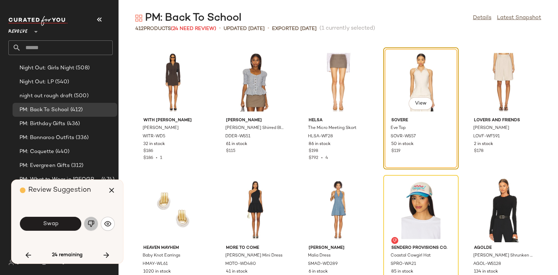
click at [94, 223] on img "button" at bounding box center [91, 223] width 7 height 7
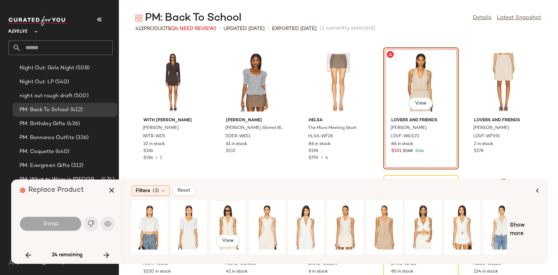
click at [227, 211] on div "View" at bounding box center [227, 228] width 31 height 50
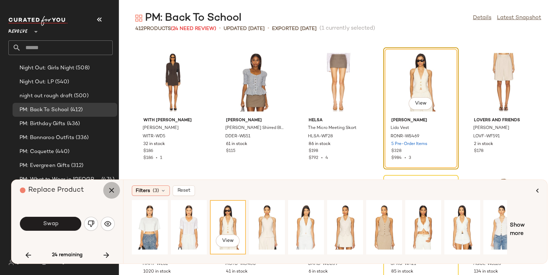
click at [113, 191] on icon "button" at bounding box center [111, 190] width 8 height 8
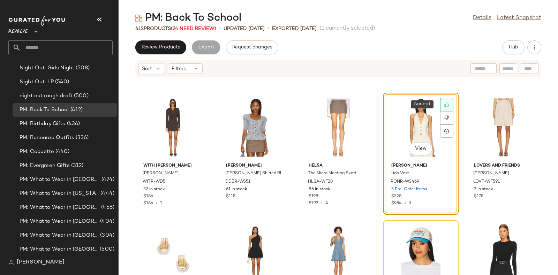
click at [444, 105] on icon at bounding box center [446, 105] width 5 height 5
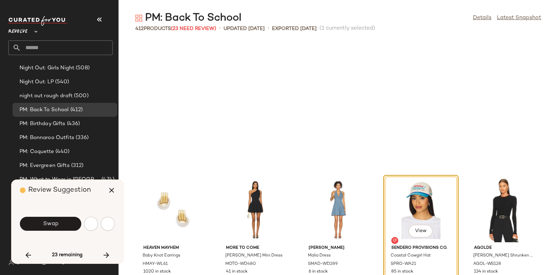
scroll to position [5870, 0]
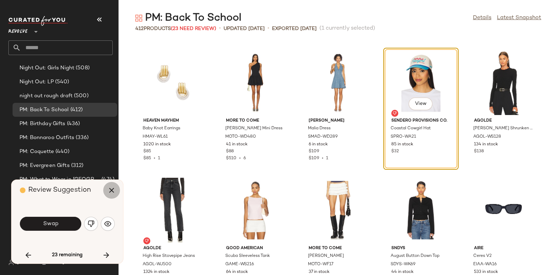
click at [112, 190] on icon "button" at bounding box center [111, 190] width 8 height 8
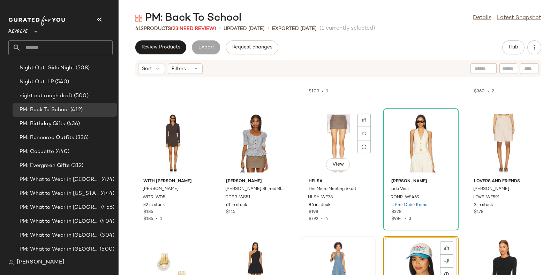
scroll to position [5727, 0]
click at [445, 120] on img at bounding box center [447, 120] width 4 height 4
click at [508, 48] on span "Hub" at bounding box center [513, 48] width 10 height 6
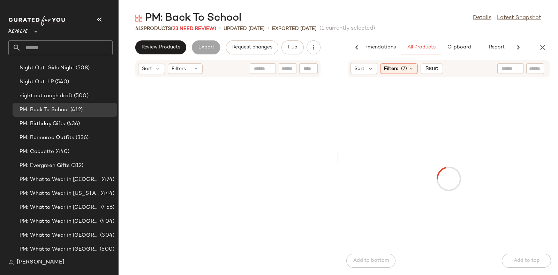
scroll to position [14292, 0]
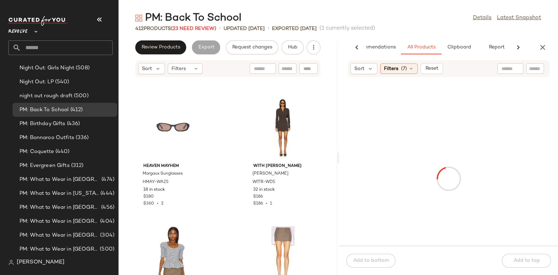
click at [536, 68] on input "text" at bounding box center [535, 68] width 12 height 7
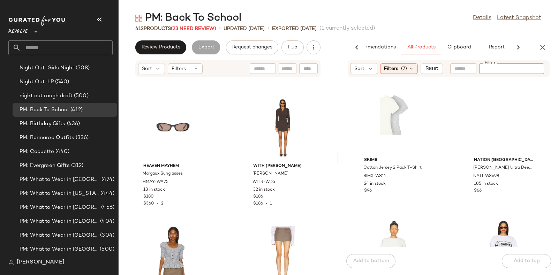
paste input "*********"
type input "*********"
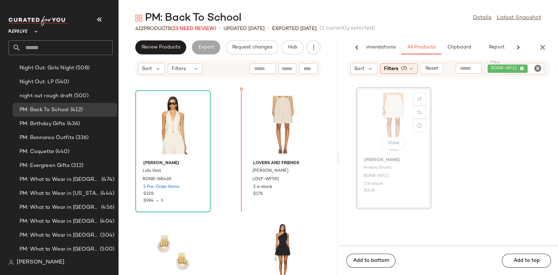
scroll to position [14550, 0]
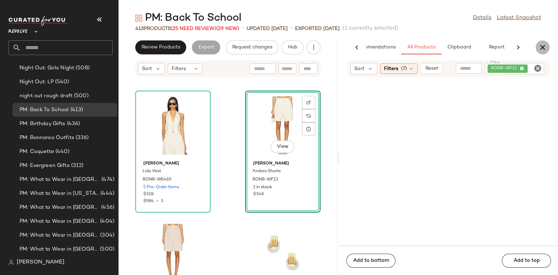
click at [546, 47] on icon "button" at bounding box center [542, 47] width 8 height 8
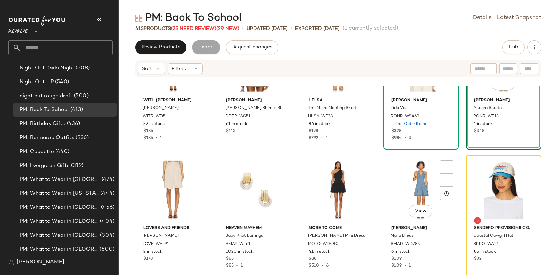
scroll to position [5808, 0]
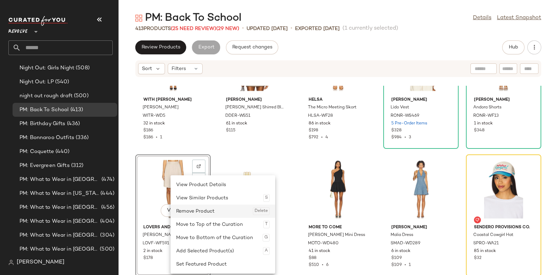
click at [199, 212] on div "Remove Product Delete" at bounding box center [222, 211] width 93 height 13
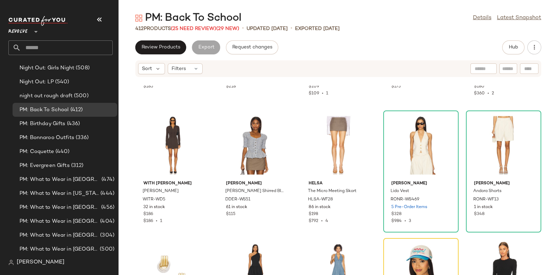
scroll to position [5724, 0]
click at [199, 28] on span "(25 Need Review)" at bounding box center [193, 28] width 45 height 5
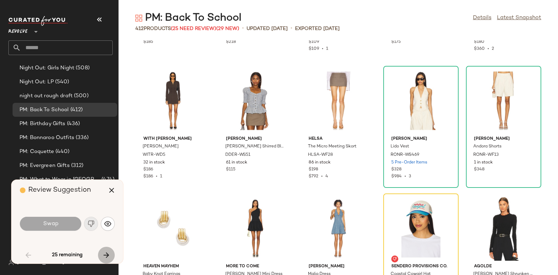
click at [107, 254] on icon "button" at bounding box center [106, 255] width 8 height 8
click at [106, 254] on icon "button" at bounding box center [106, 255] width 8 height 8
click at [105, 249] on button "button" at bounding box center [106, 255] width 17 height 17
click at [105, 253] on icon "button" at bounding box center [106, 255] width 8 height 8
